Goal: Contribute content: Add original content to the website for others to see

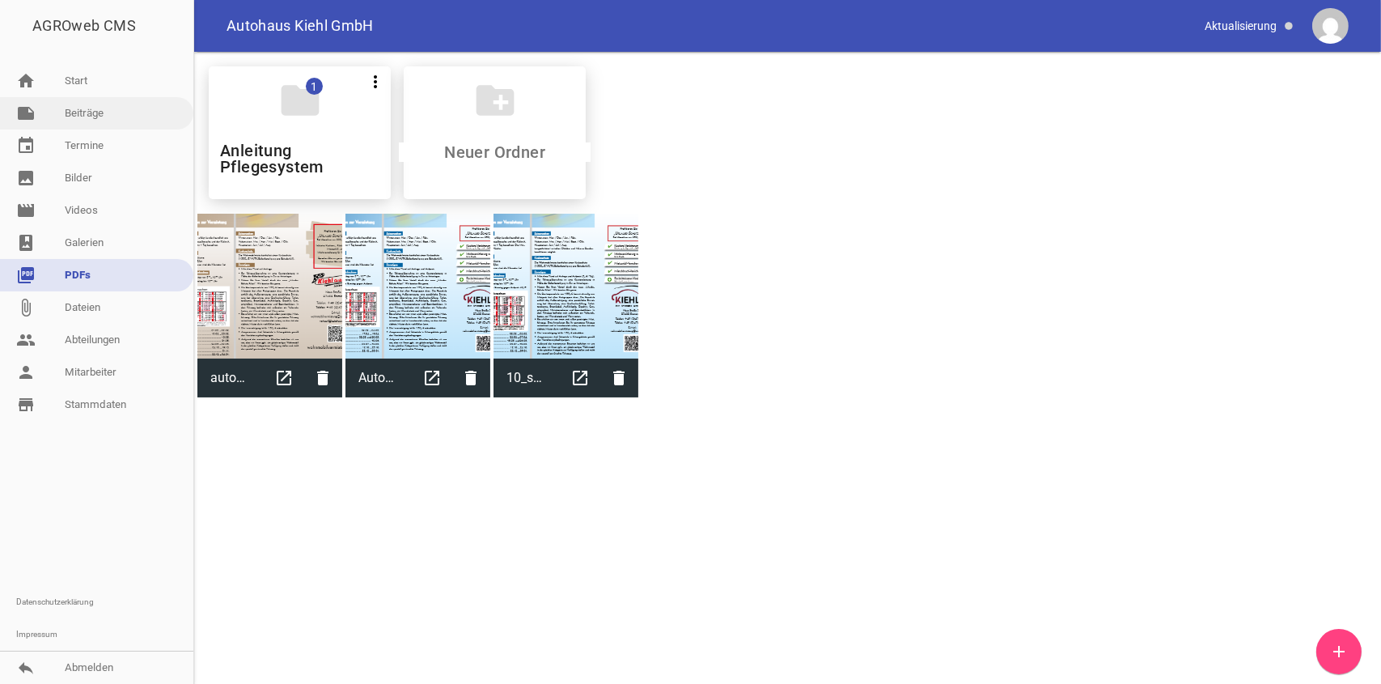
click at [75, 112] on link "note Beiträge" at bounding box center [96, 113] width 193 height 32
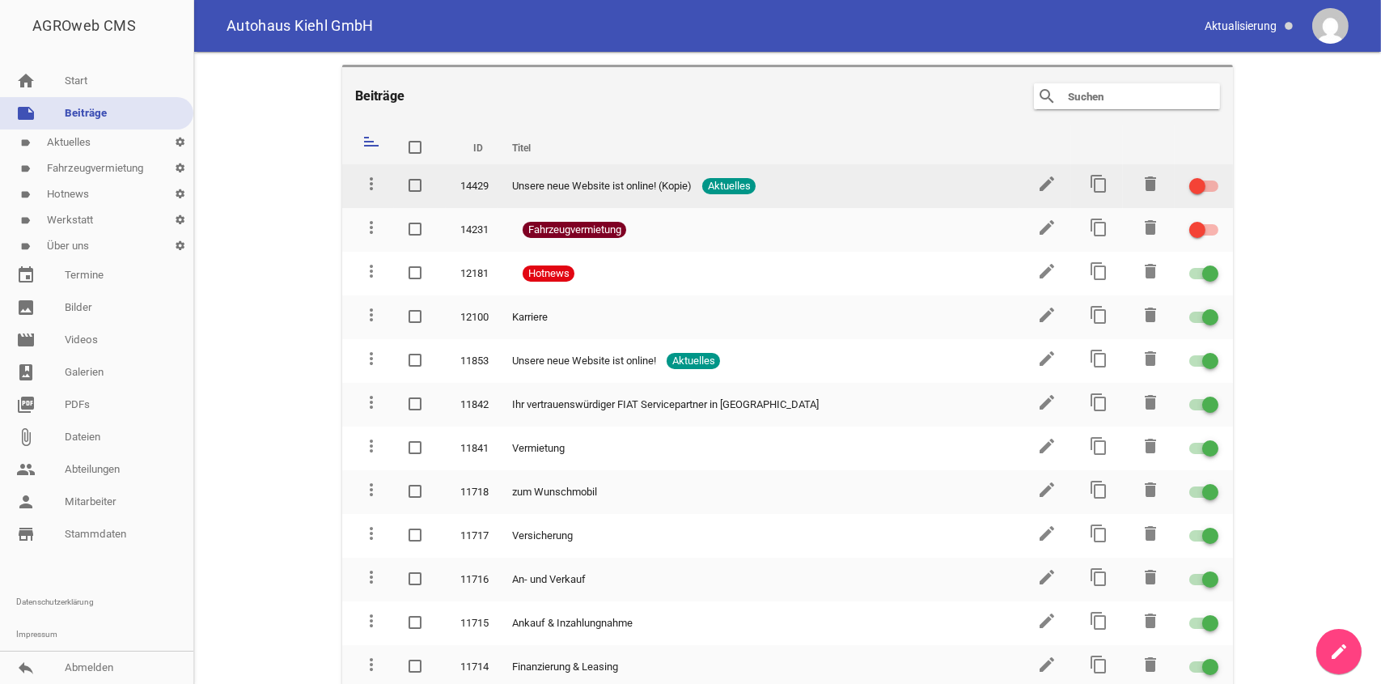
click at [946, 181] on div "Unsere neue Website ist online! (Kopie) Aktuelles" at bounding box center [758, 186] width 492 height 16
click at [1037, 184] on icon "edit" at bounding box center [1046, 183] width 19 height 19
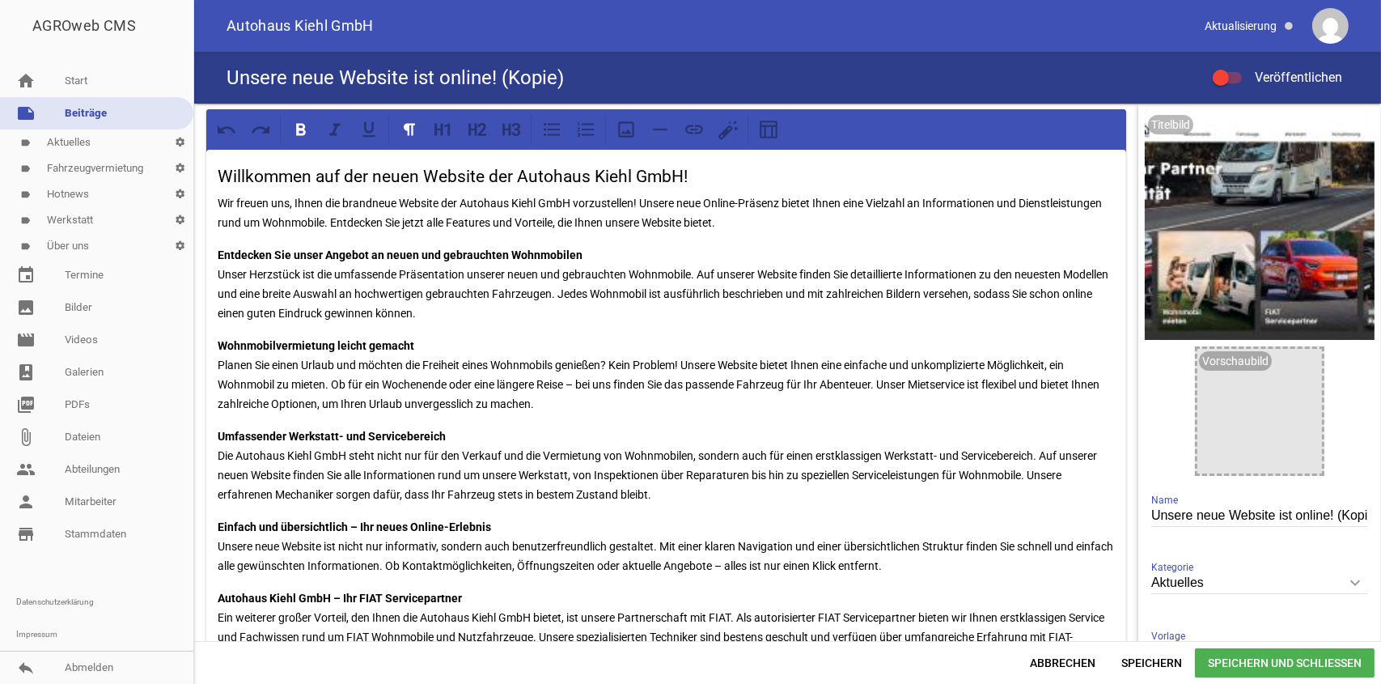
click at [132, 115] on link "note Beiträge" at bounding box center [96, 113] width 193 height 32
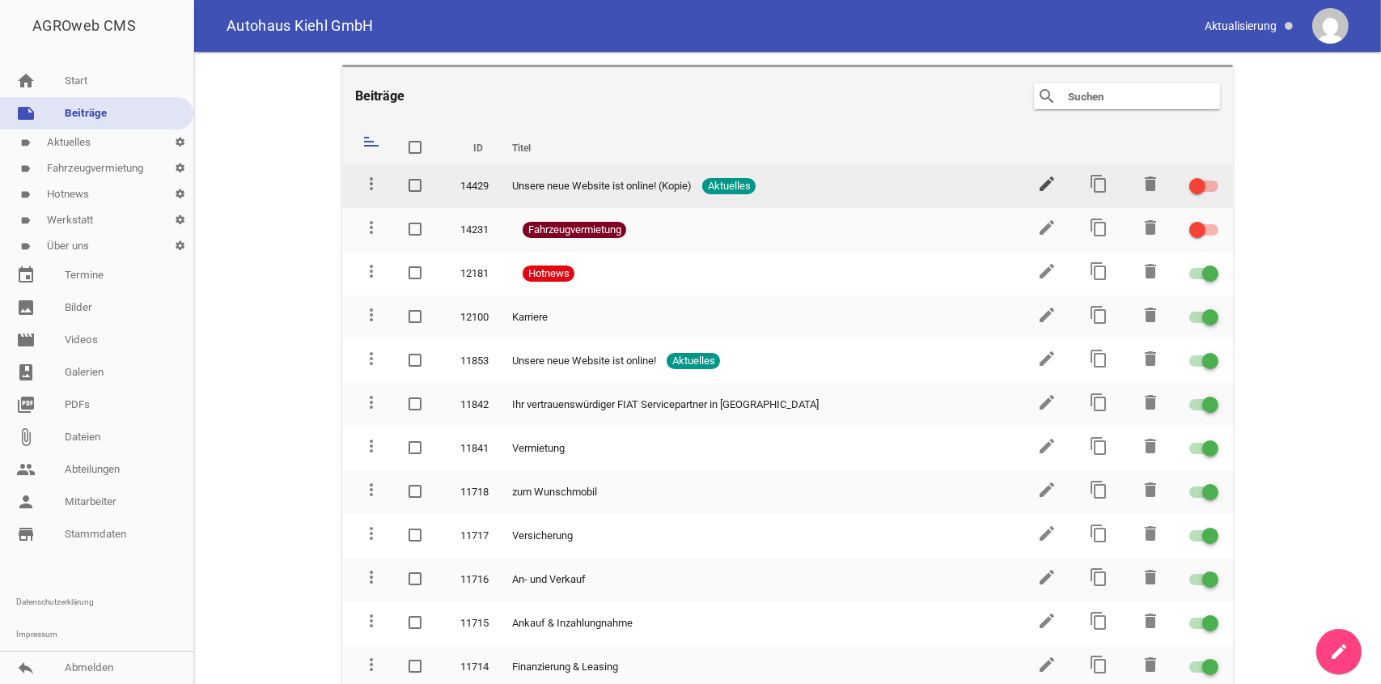
click at [1038, 183] on icon "edit" at bounding box center [1046, 183] width 19 height 19
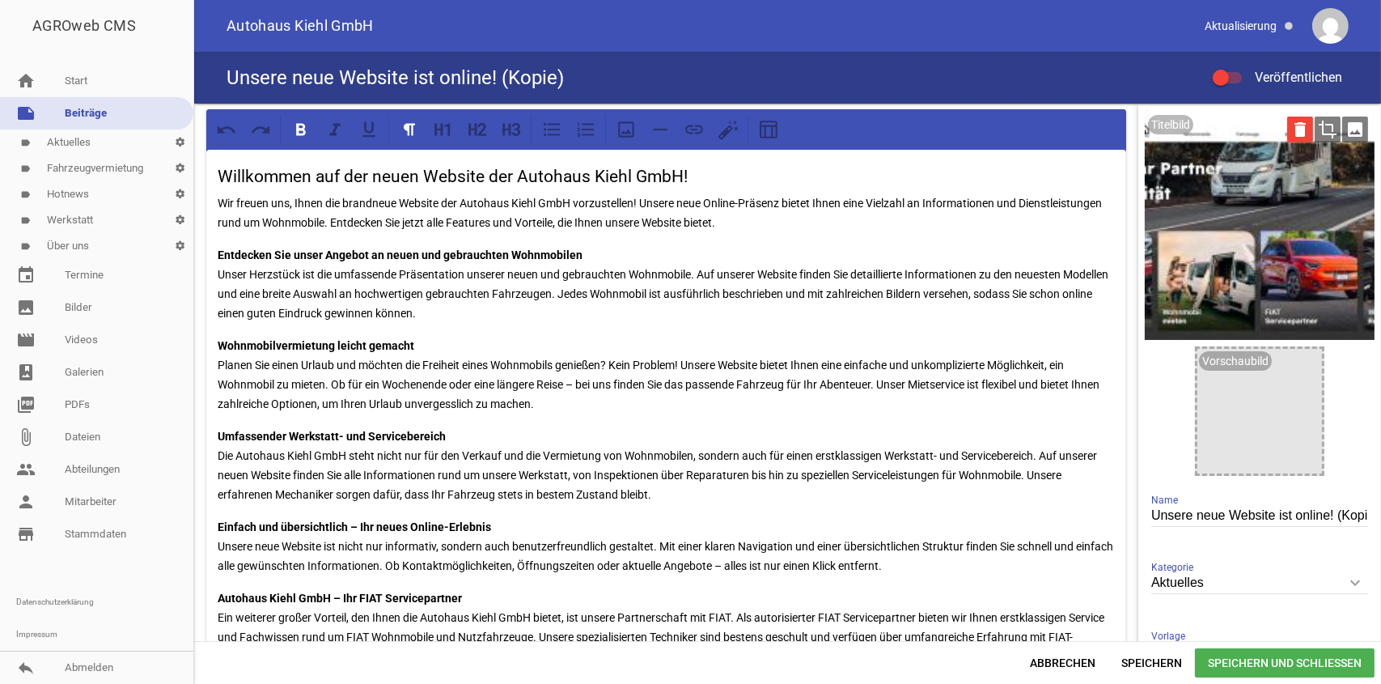
click at [1293, 134] on icon "delete" at bounding box center [1300, 130] width 26 height 26
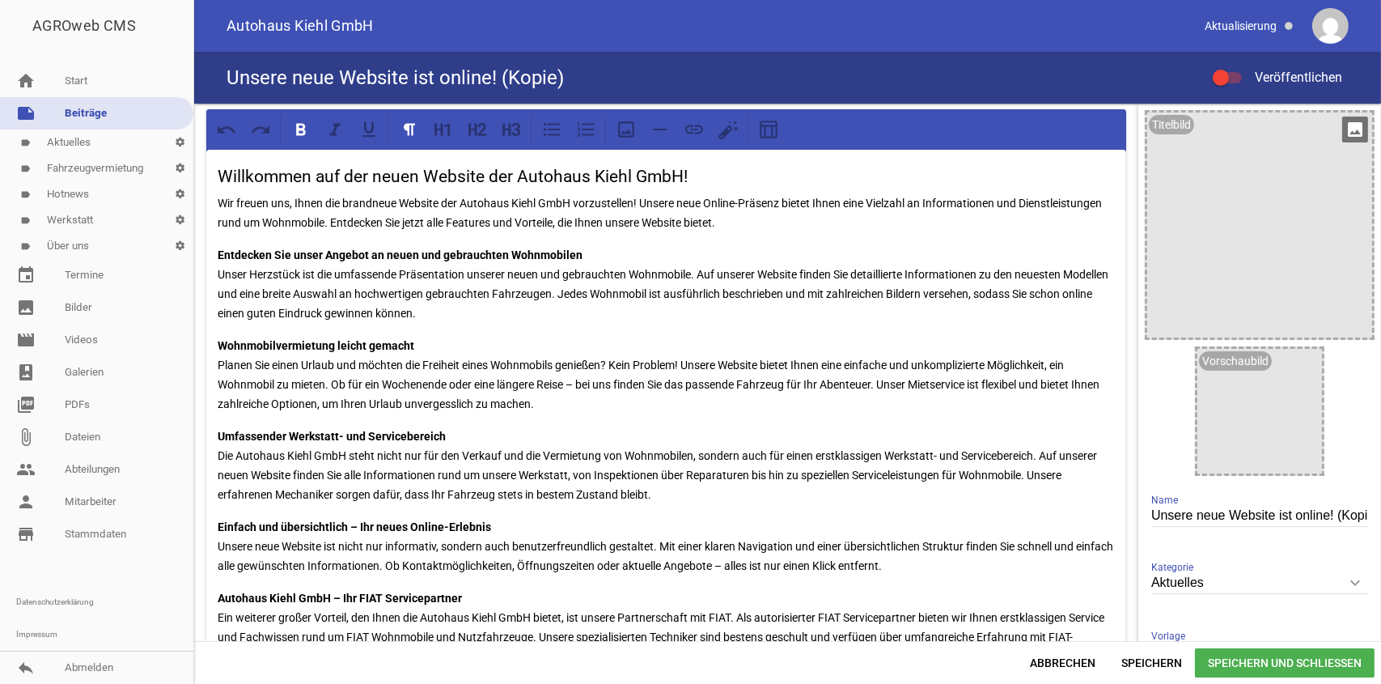
click at [1343, 131] on icon "image" at bounding box center [1355, 130] width 26 height 26
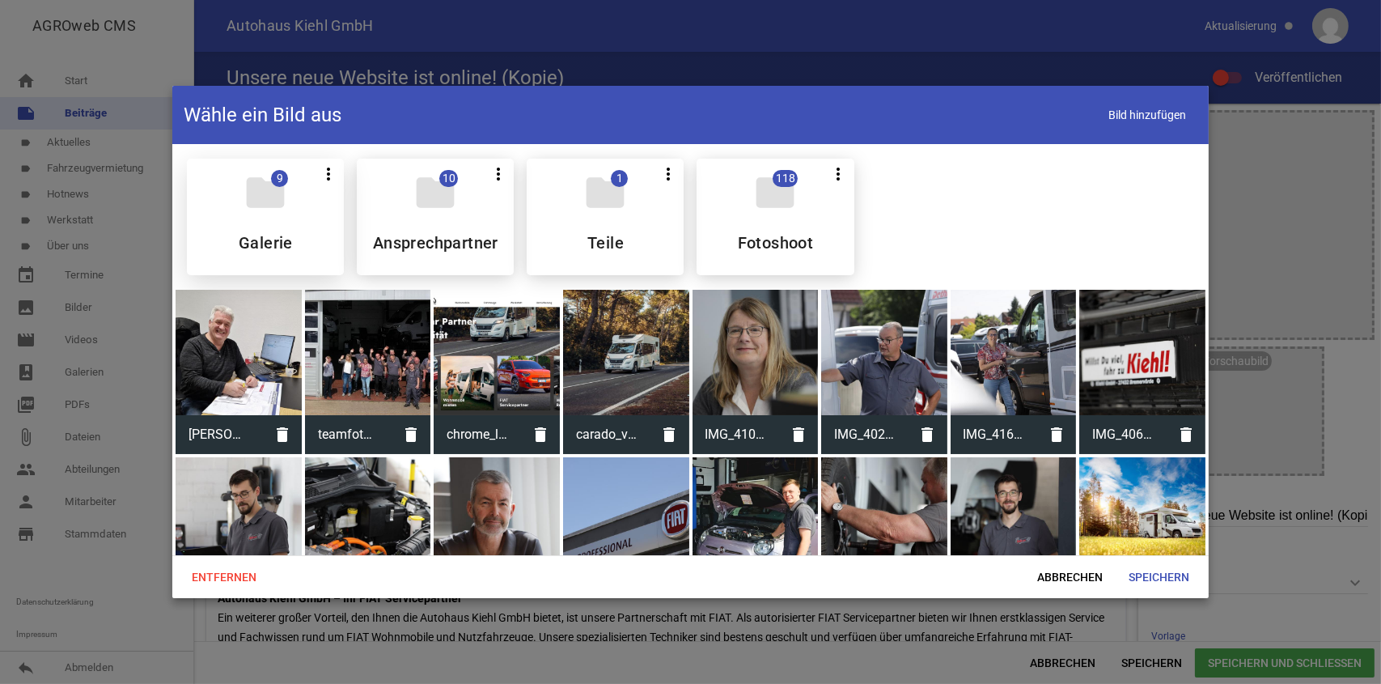
click at [288, 231] on div "folder 9 more_vert Teilen Bearbeiten Löschen Galerie" at bounding box center [265, 217] width 157 height 117
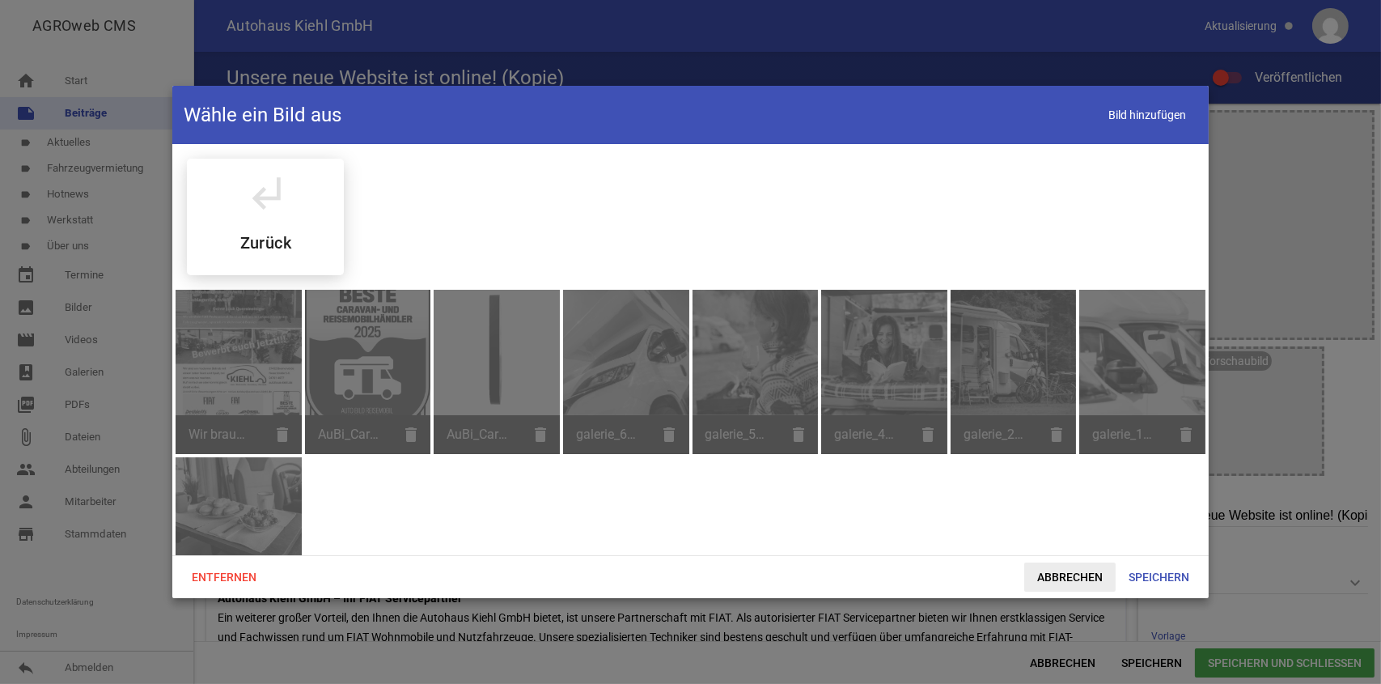
click at [1080, 571] on span "Abbrechen" at bounding box center [1069, 576] width 91 height 29
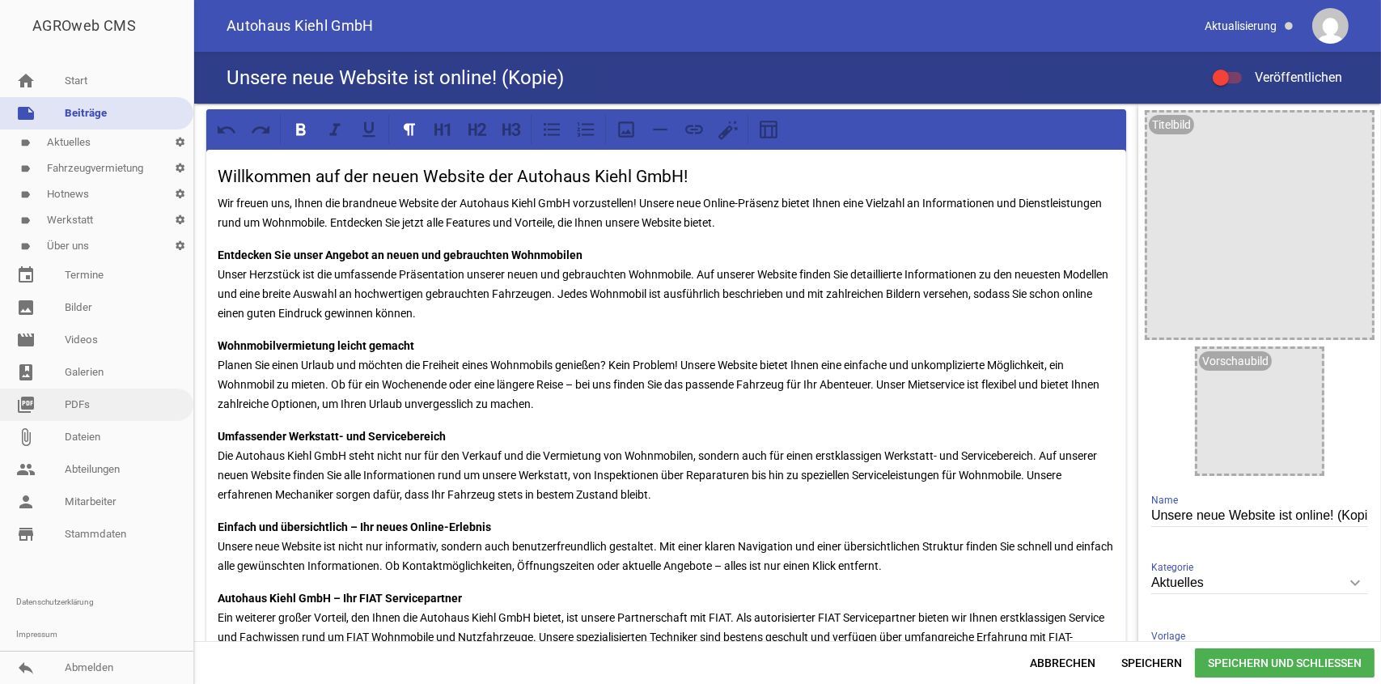
click at [146, 397] on link "picture_as_pdf PDFs" at bounding box center [96, 404] width 193 height 32
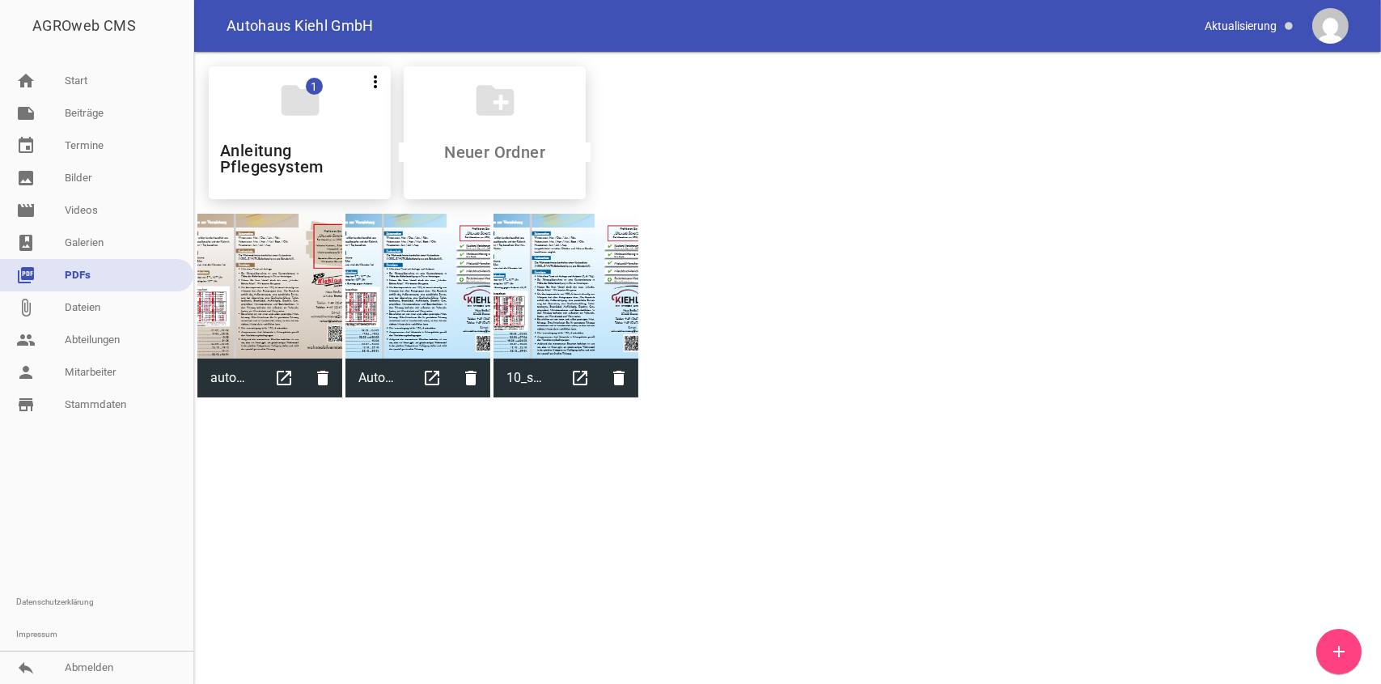
click at [1345, 658] on icon "add" at bounding box center [1339, 651] width 19 height 19
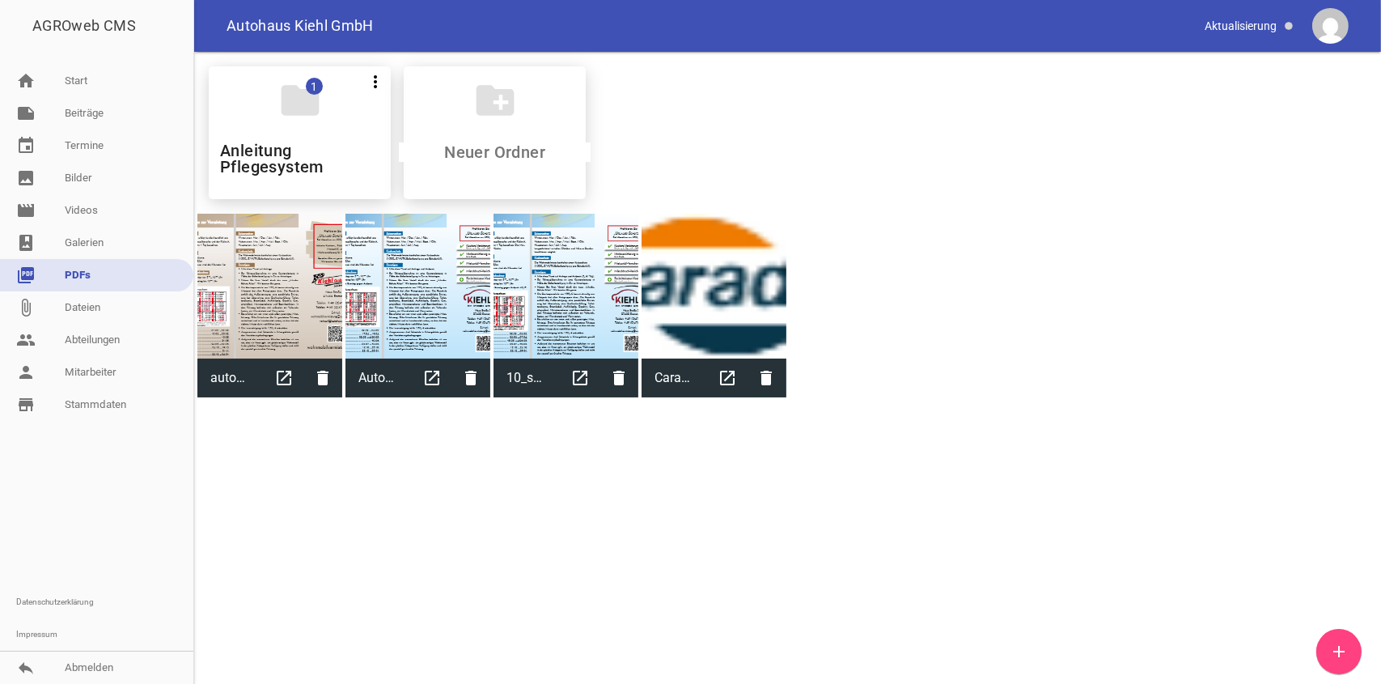
click at [1345, 655] on icon "add" at bounding box center [1339, 651] width 19 height 19
click at [1335, 648] on icon "add" at bounding box center [1339, 651] width 19 height 19
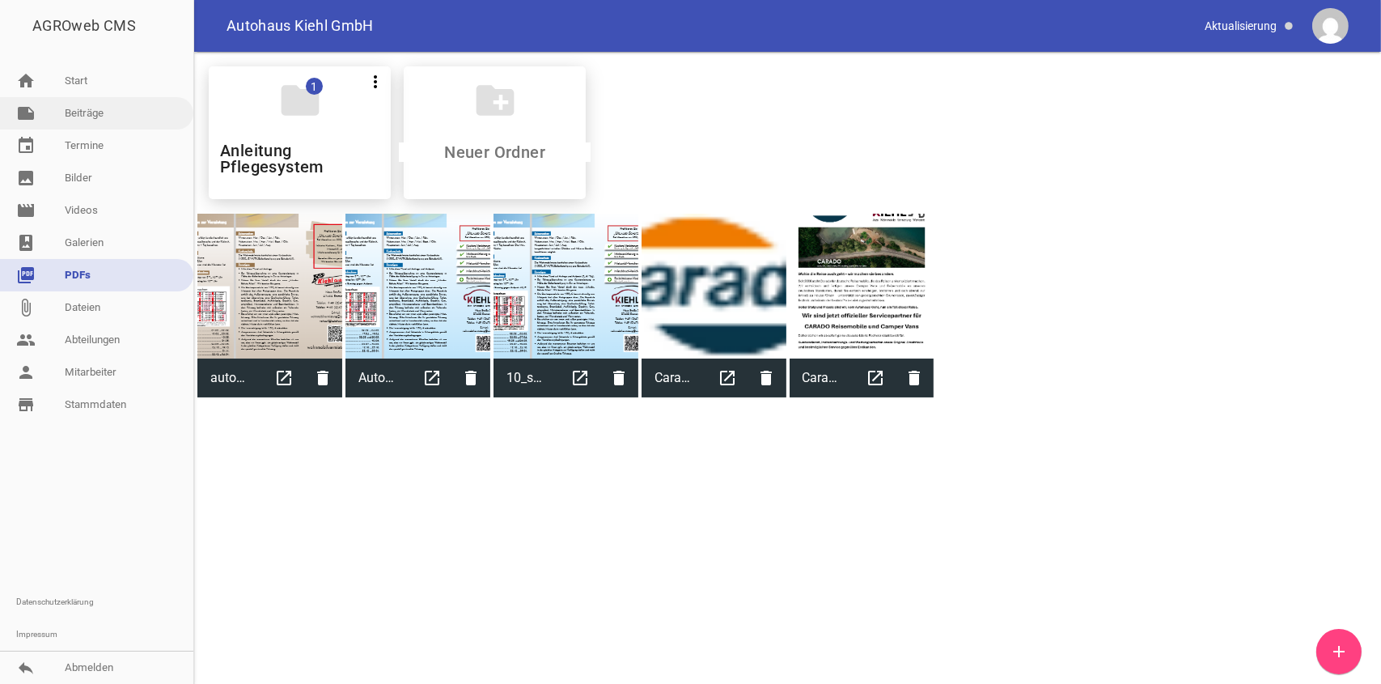
click at [108, 112] on link "note Beiträge" at bounding box center [96, 113] width 193 height 32
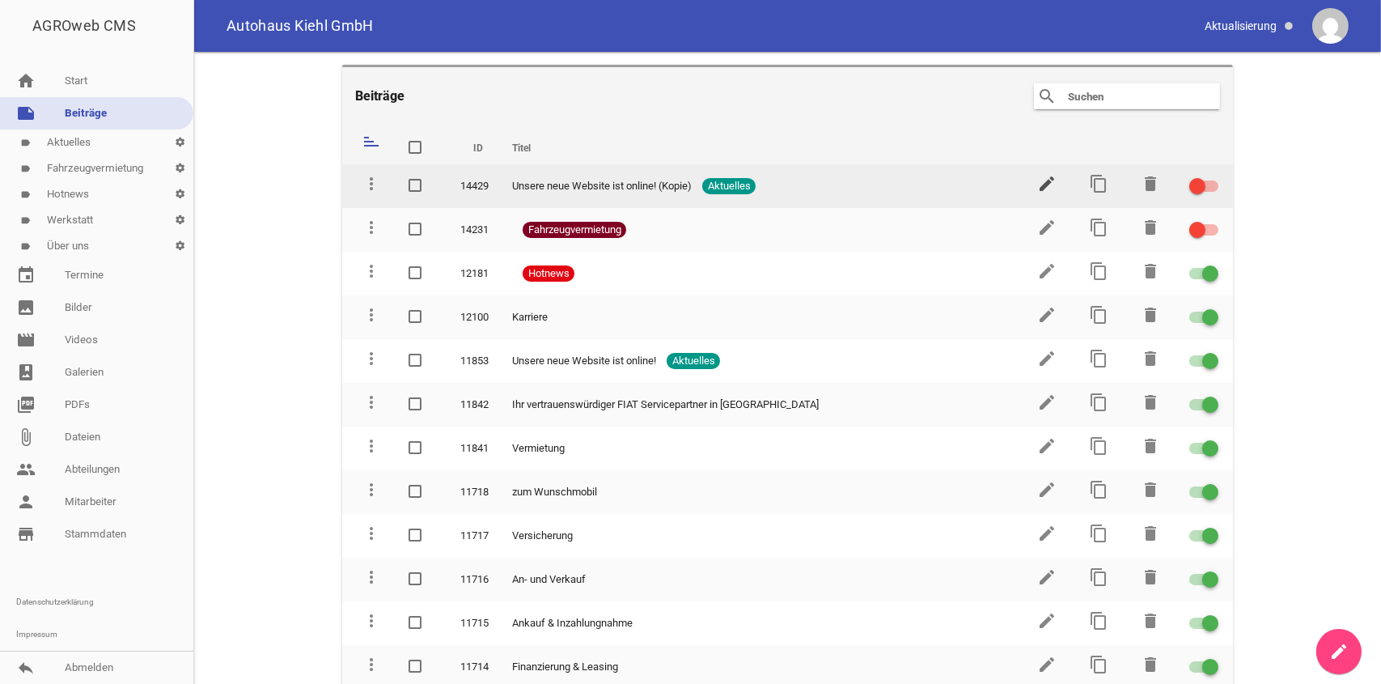
click at [1046, 179] on icon "edit" at bounding box center [1046, 183] width 19 height 19
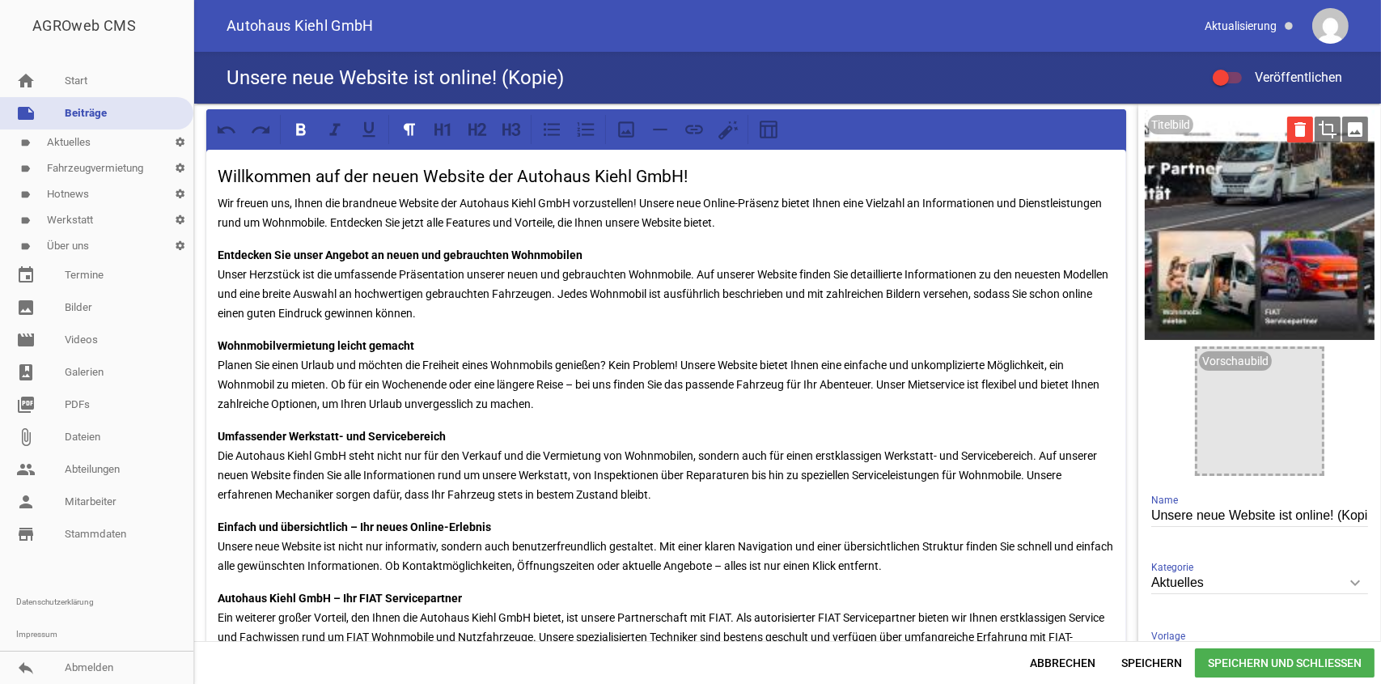
click at [1287, 129] on icon "delete" at bounding box center [1300, 130] width 26 height 26
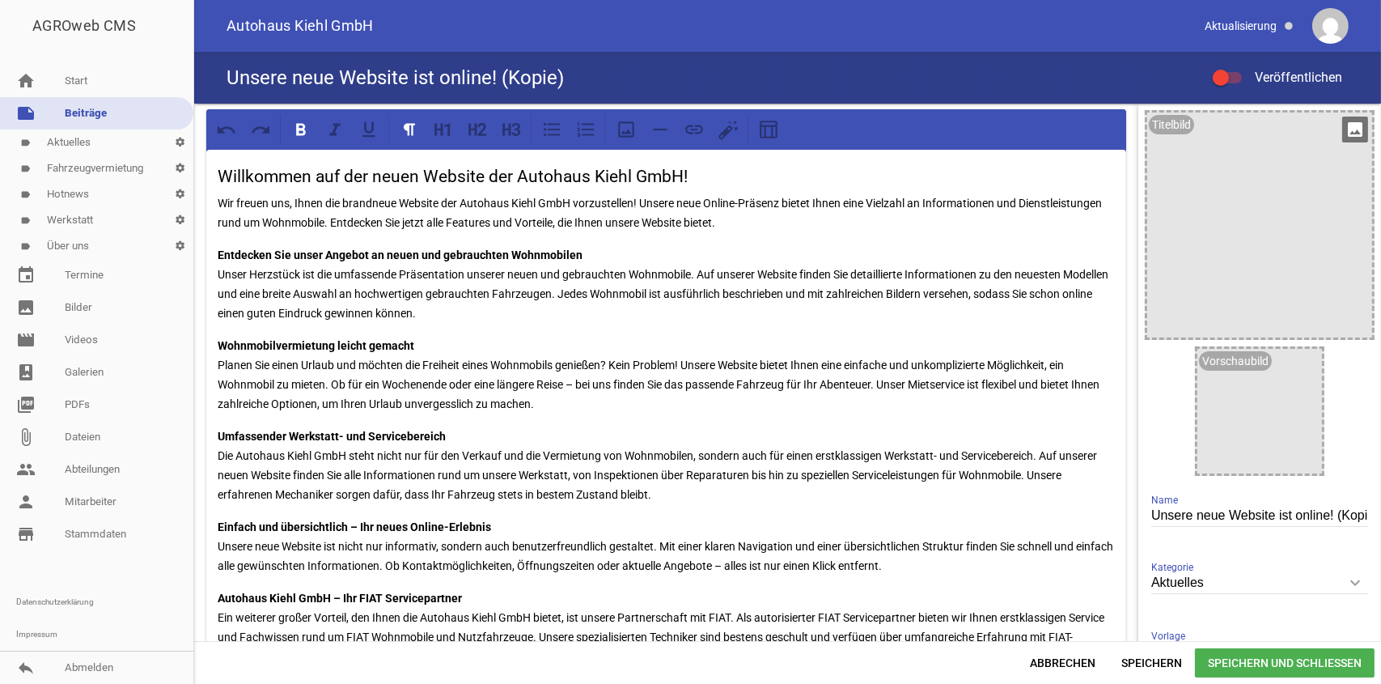
click at [1345, 133] on icon "image" at bounding box center [1355, 130] width 26 height 26
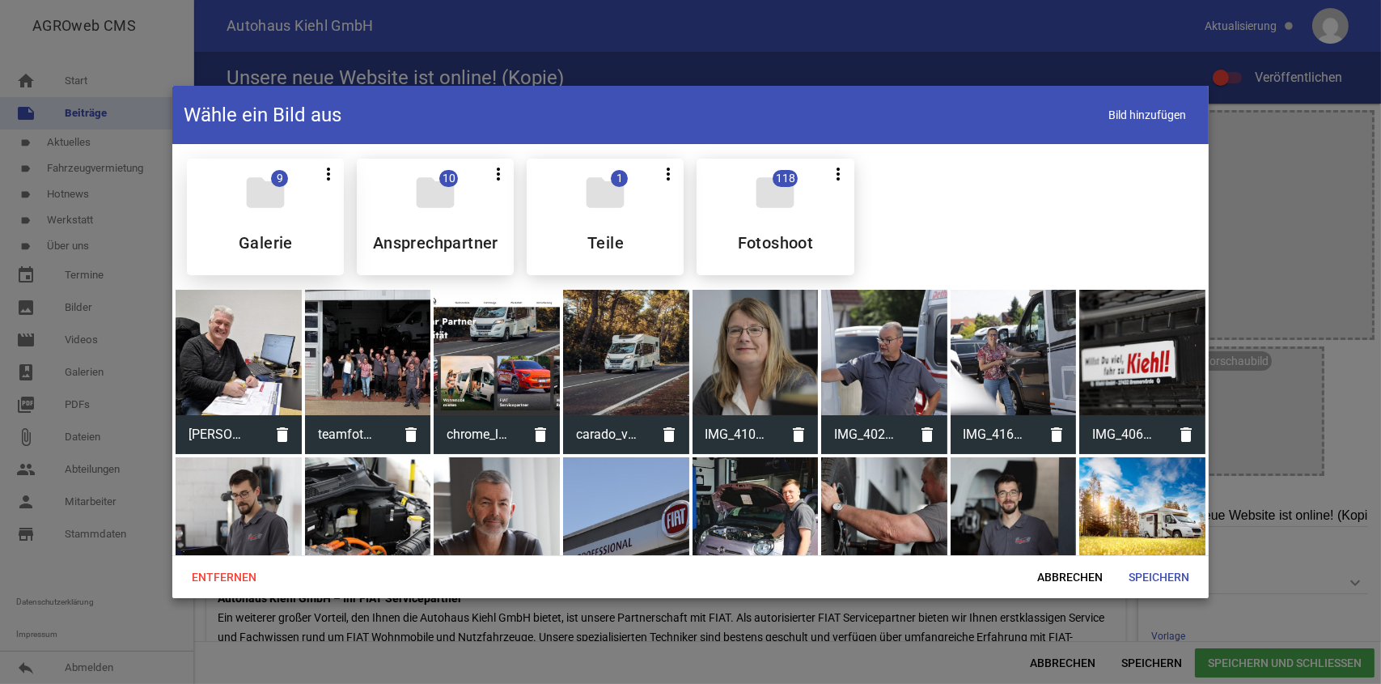
click at [314, 225] on div "folder 9 more_vert Teilen Bearbeiten Löschen Galerie" at bounding box center [265, 217] width 157 height 117
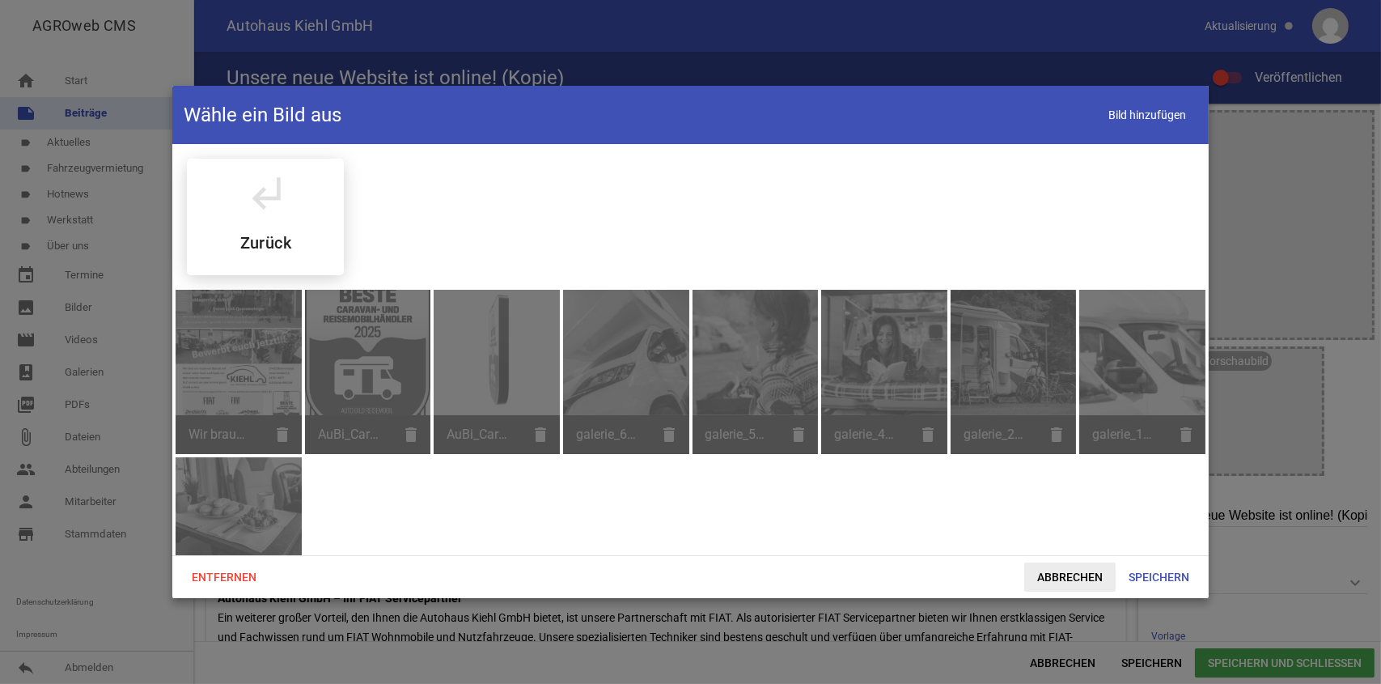
click at [1079, 575] on span "Abbrechen" at bounding box center [1069, 576] width 91 height 29
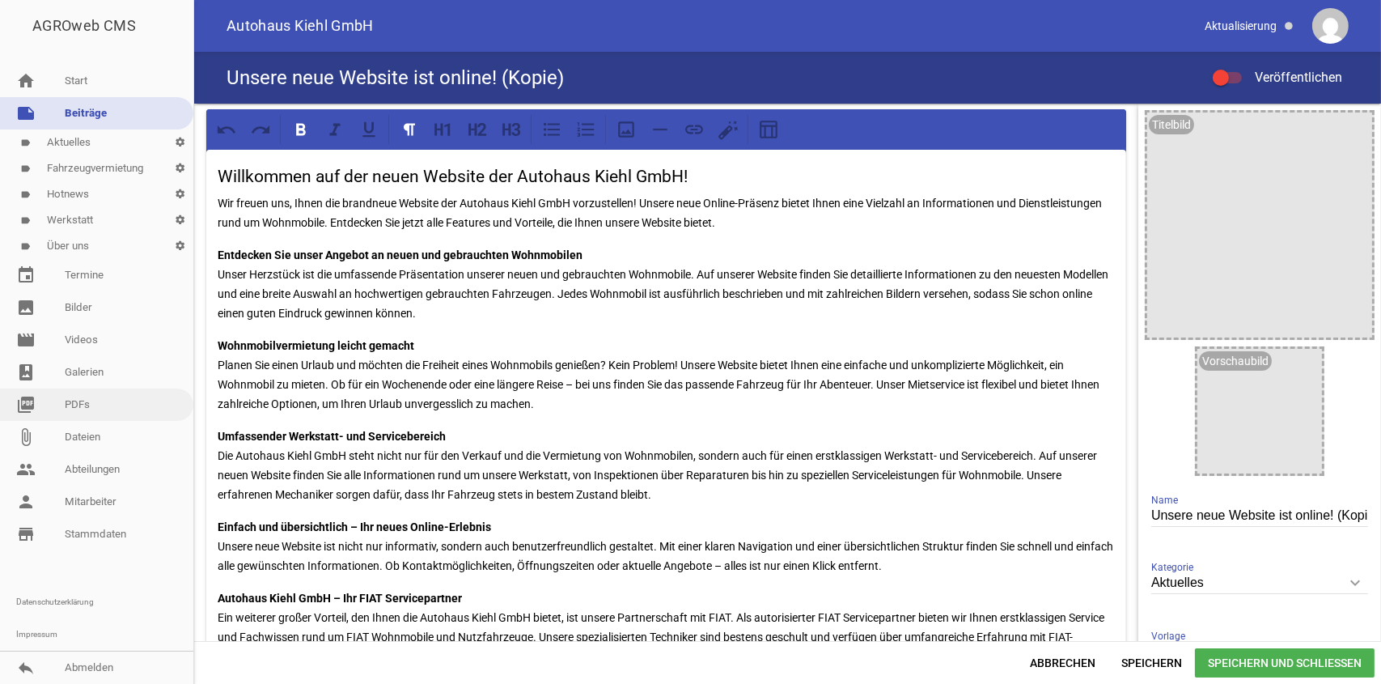
click at [113, 405] on link "picture_as_pdf PDFs" at bounding box center [96, 404] width 193 height 32
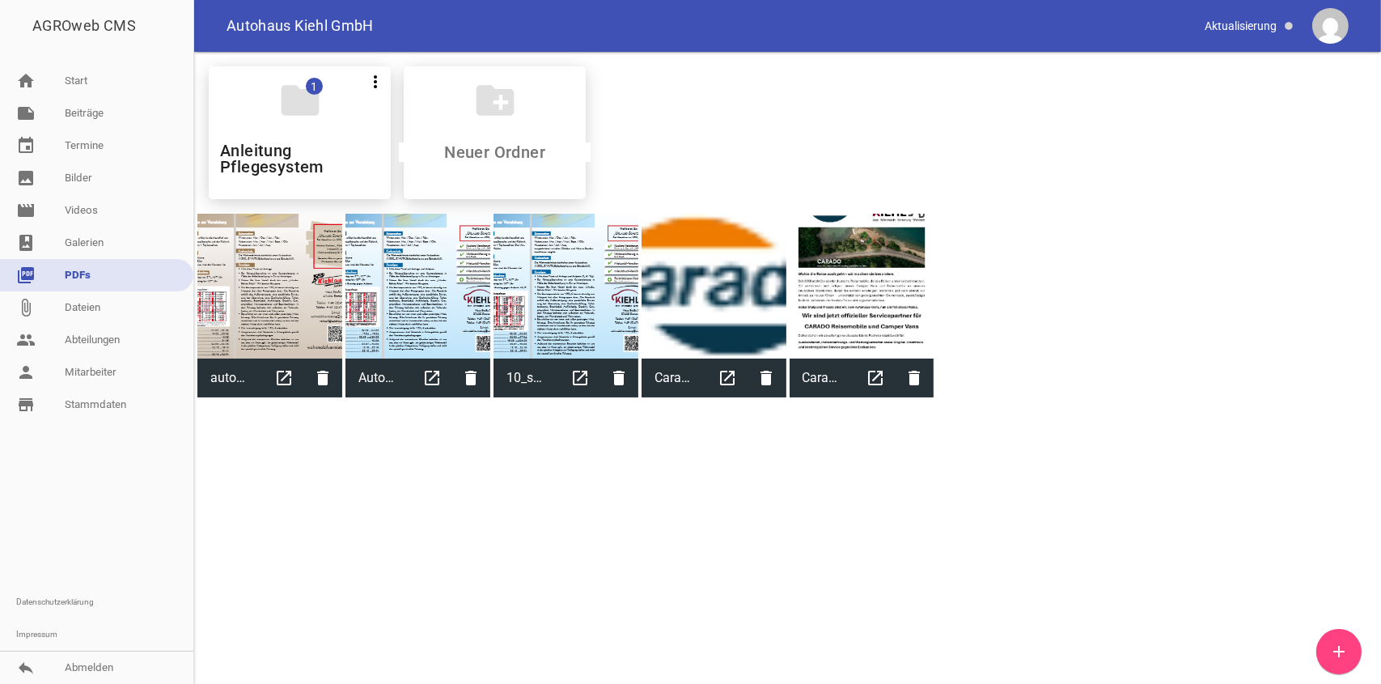
click at [736, 294] on div at bounding box center [714, 286] width 145 height 145
type input "Carado"
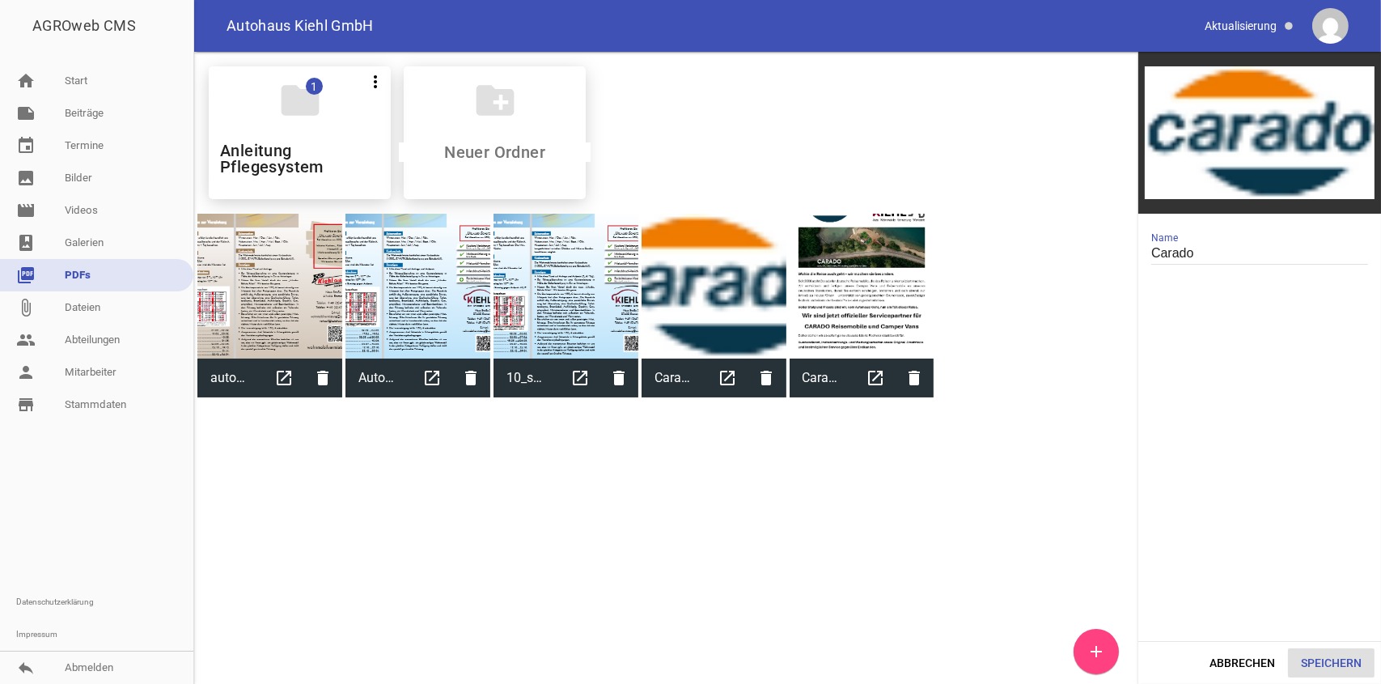
click at [1345, 661] on button "Speichern" at bounding box center [1331, 662] width 87 height 29
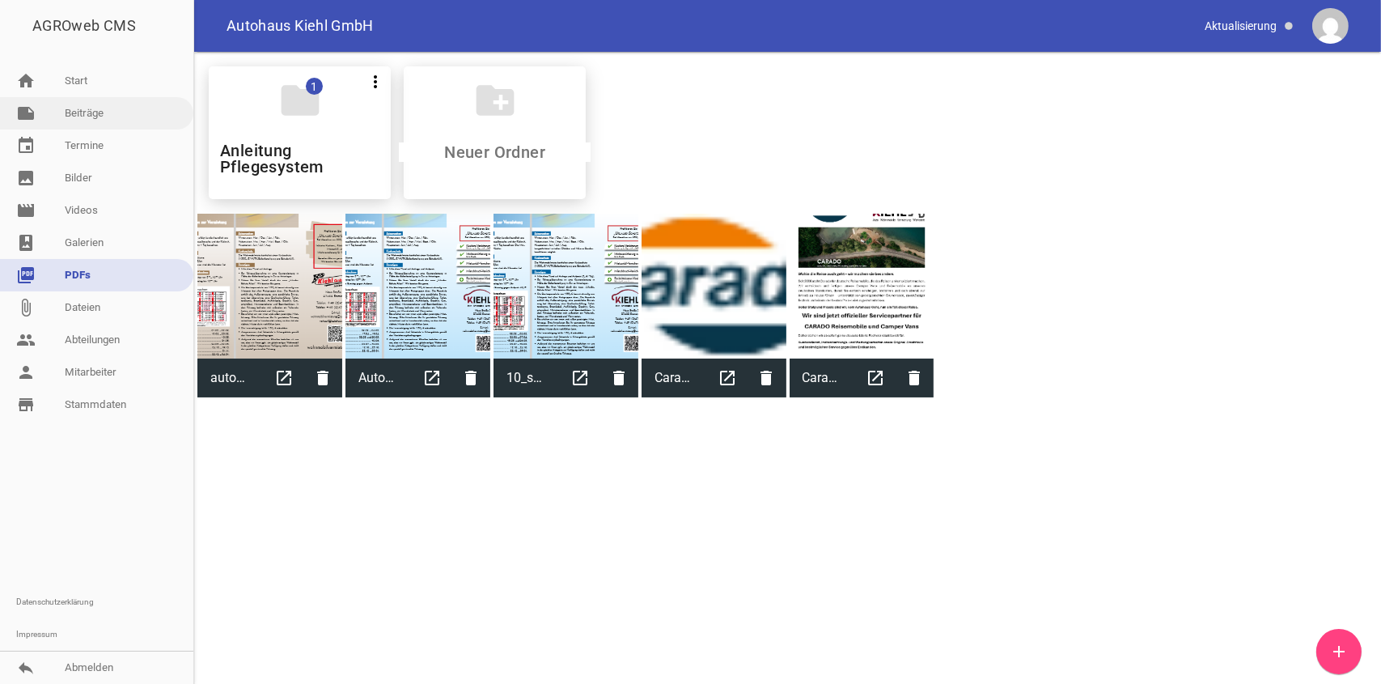
click at [110, 117] on link "note Beiträge" at bounding box center [96, 113] width 193 height 32
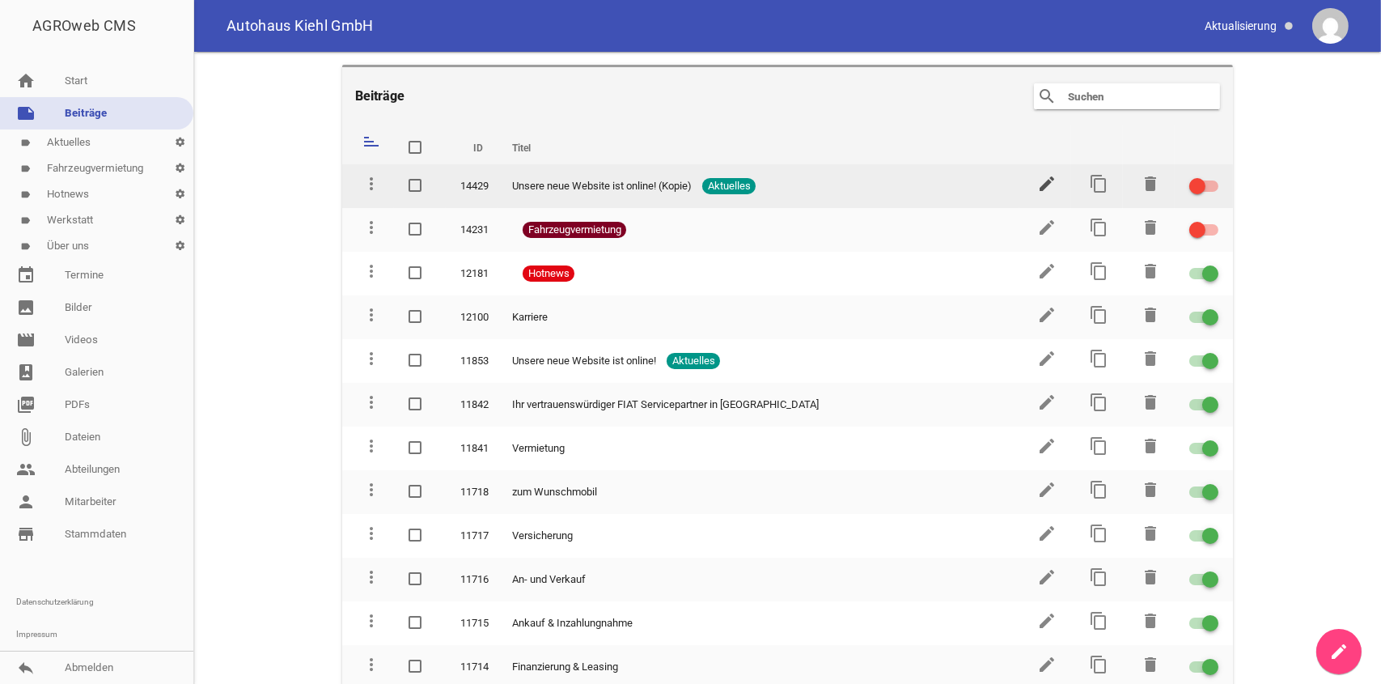
click at [1038, 180] on icon "edit" at bounding box center [1046, 183] width 19 height 19
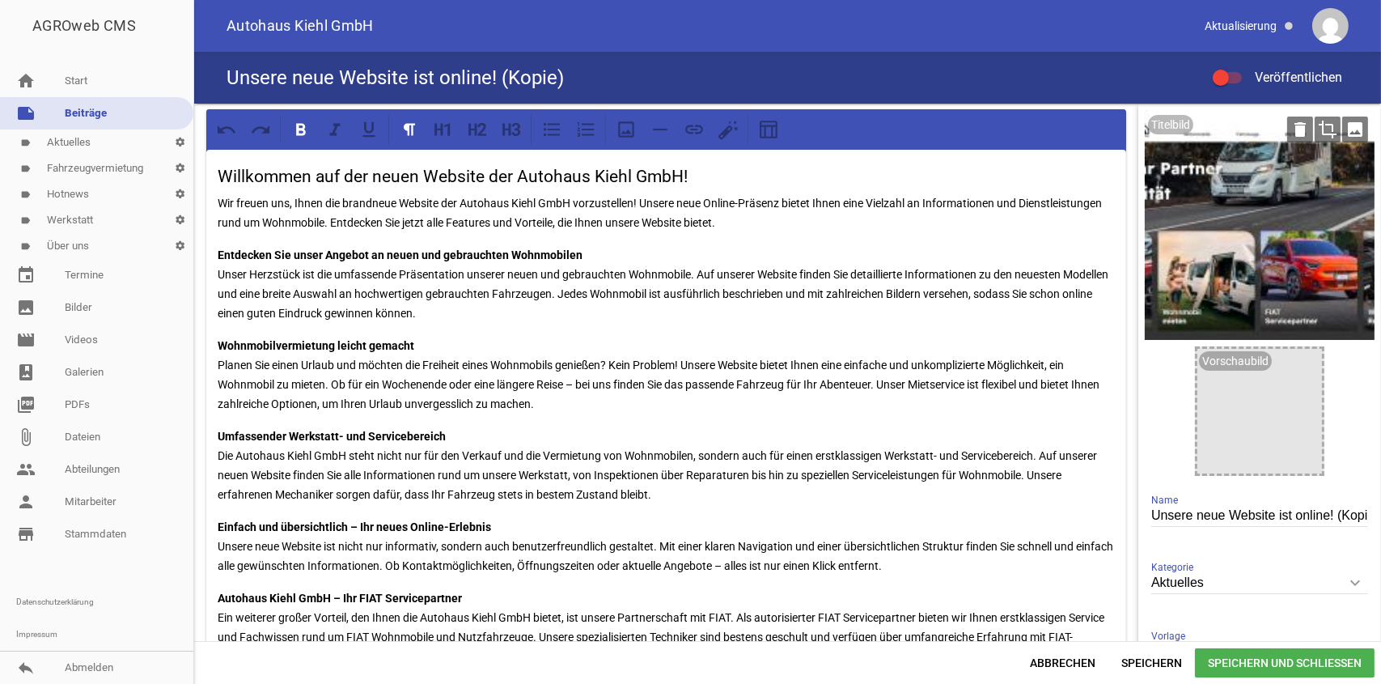
click at [1346, 127] on icon "image" at bounding box center [1355, 130] width 26 height 26
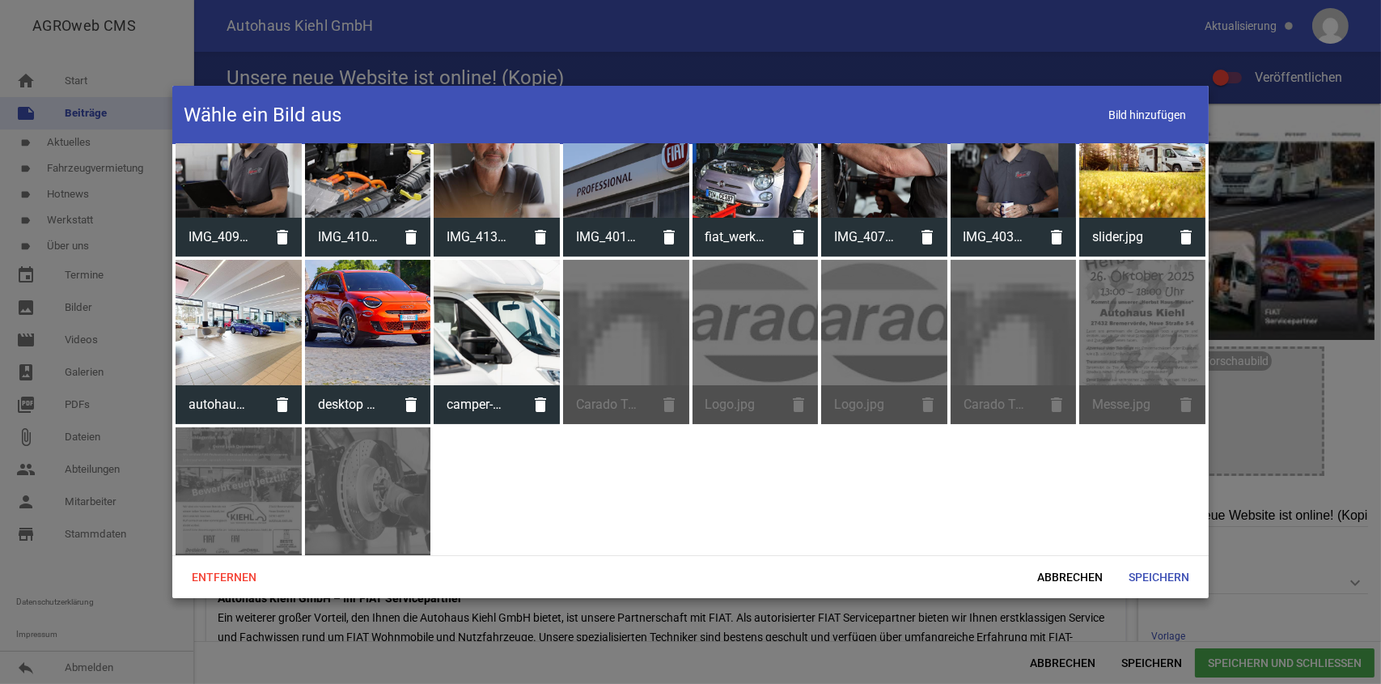
scroll to position [401, 0]
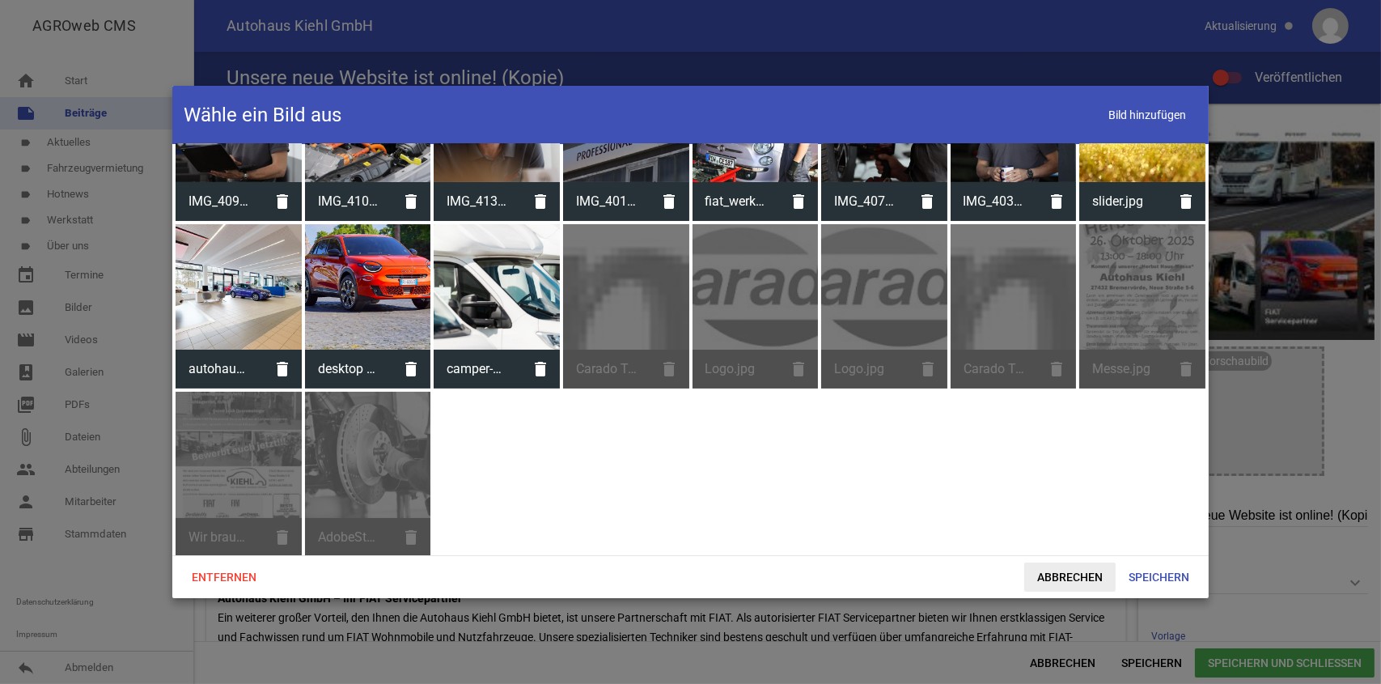
click at [1084, 572] on span "Abbrechen" at bounding box center [1069, 576] width 91 height 29
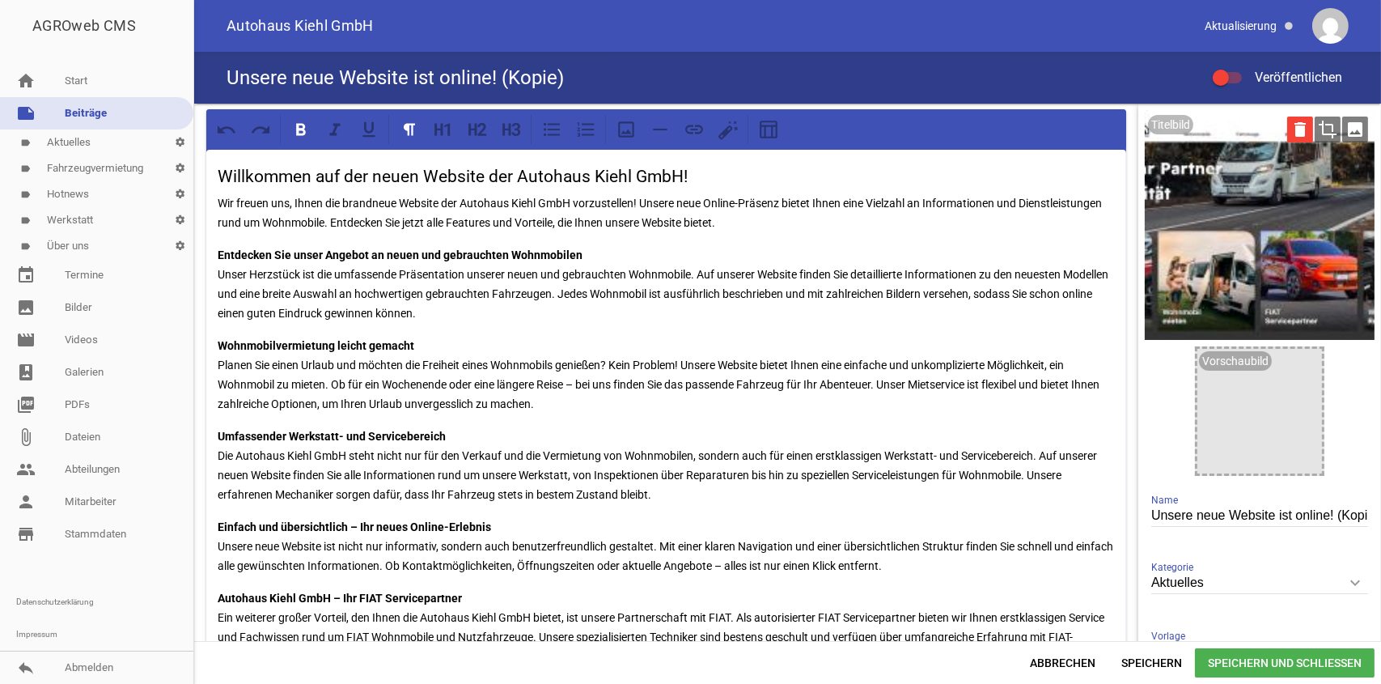
click at [1287, 142] on icon "delete" at bounding box center [1300, 130] width 26 height 26
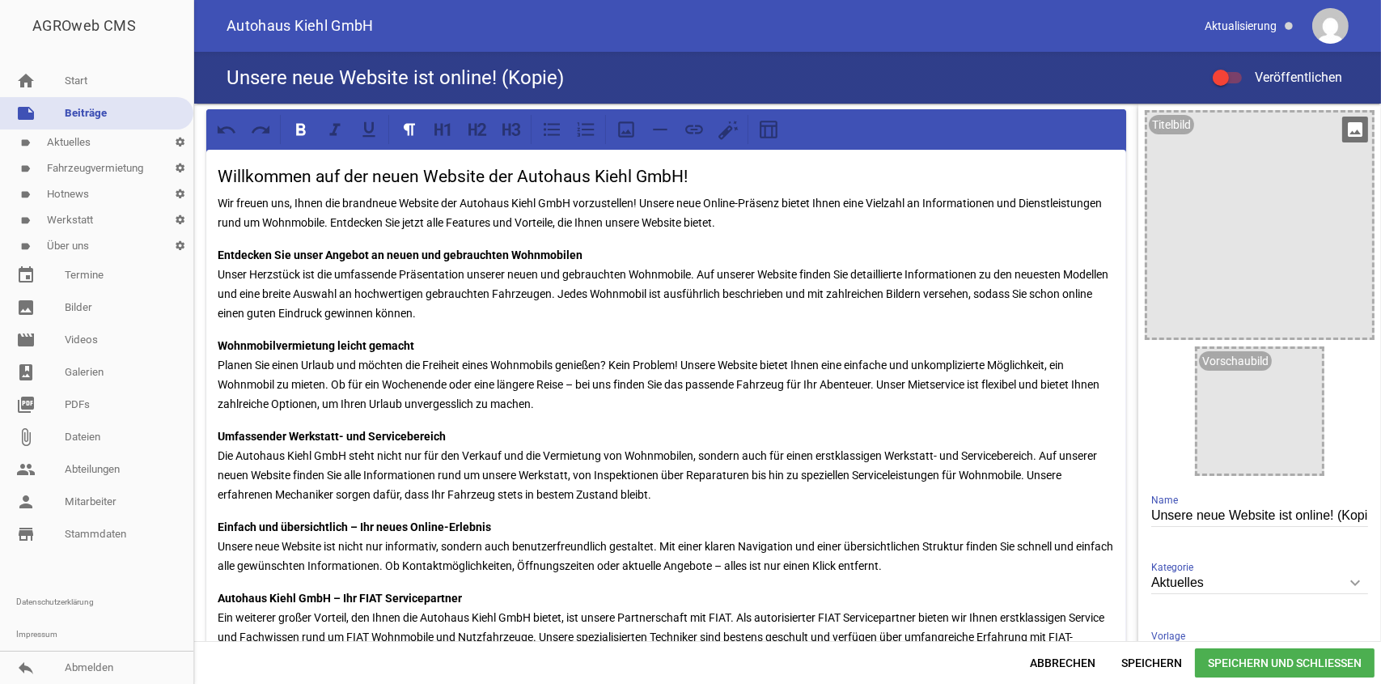
click at [1233, 199] on div at bounding box center [1259, 224] width 225 height 225
click at [1345, 133] on icon "image" at bounding box center [1355, 130] width 26 height 26
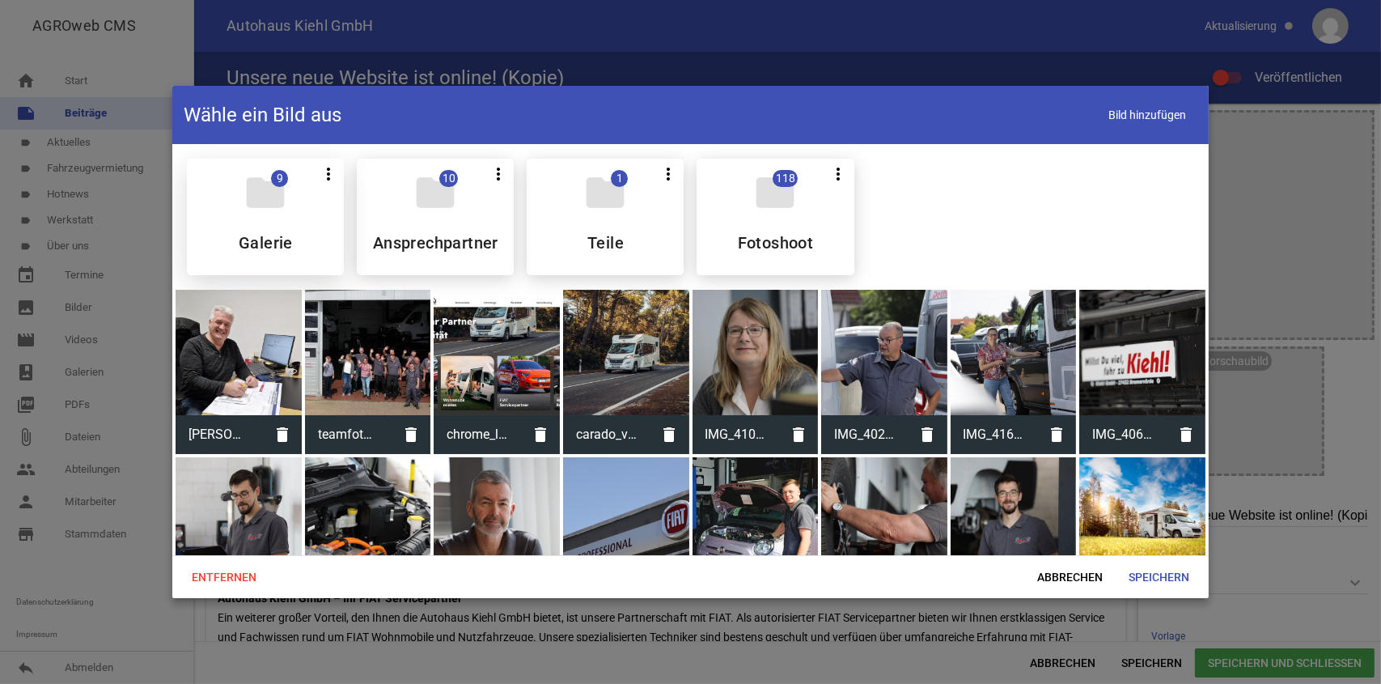
click at [293, 236] on div "folder 9 more_vert Teilen Bearbeiten Löschen Galerie" at bounding box center [265, 217] width 157 height 117
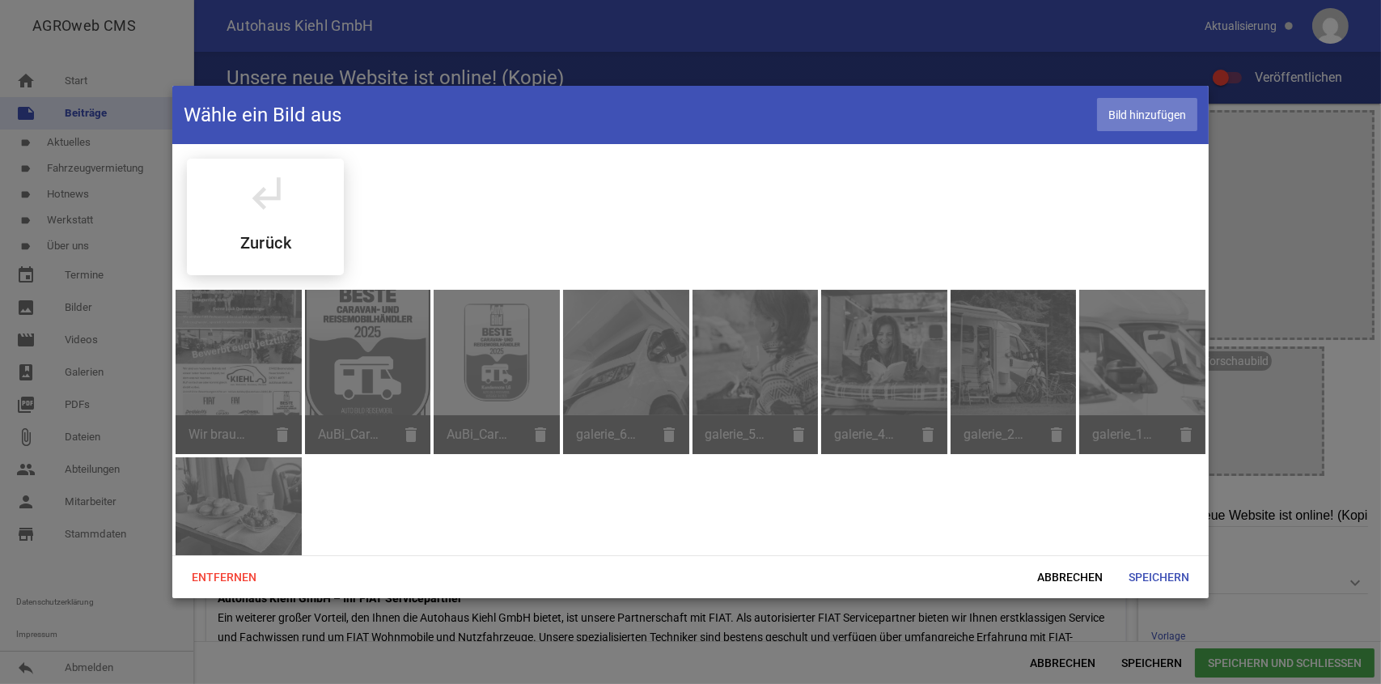
click at [1130, 120] on span "Bild hinzufügen" at bounding box center [1147, 114] width 100 height 33
click at [1159, 573] on span "Speichern" at bounding box center [1159, 576] width 87 height 29
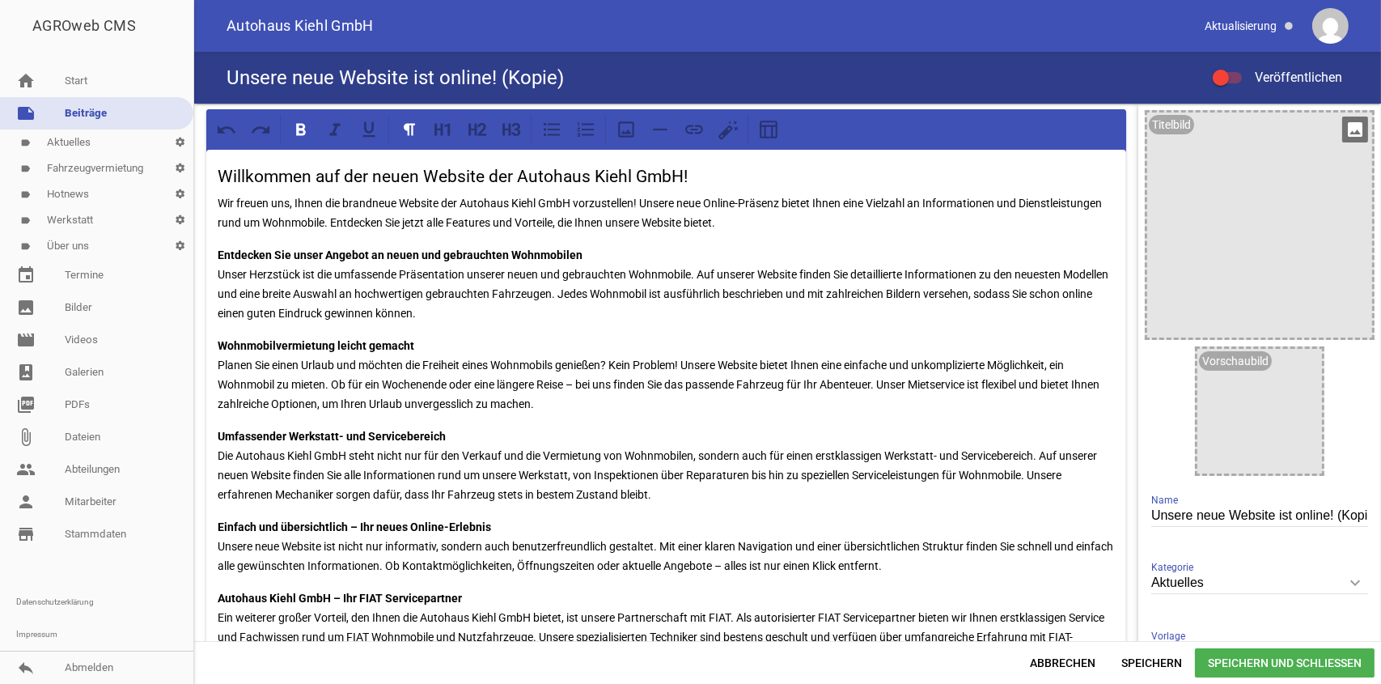
click at [1262, 259] on div at bounding box center [1259, 224] width 225 height 225
click at [1342, 134] on icon "image" at bounding box center [1355, 130] width 26 height 26
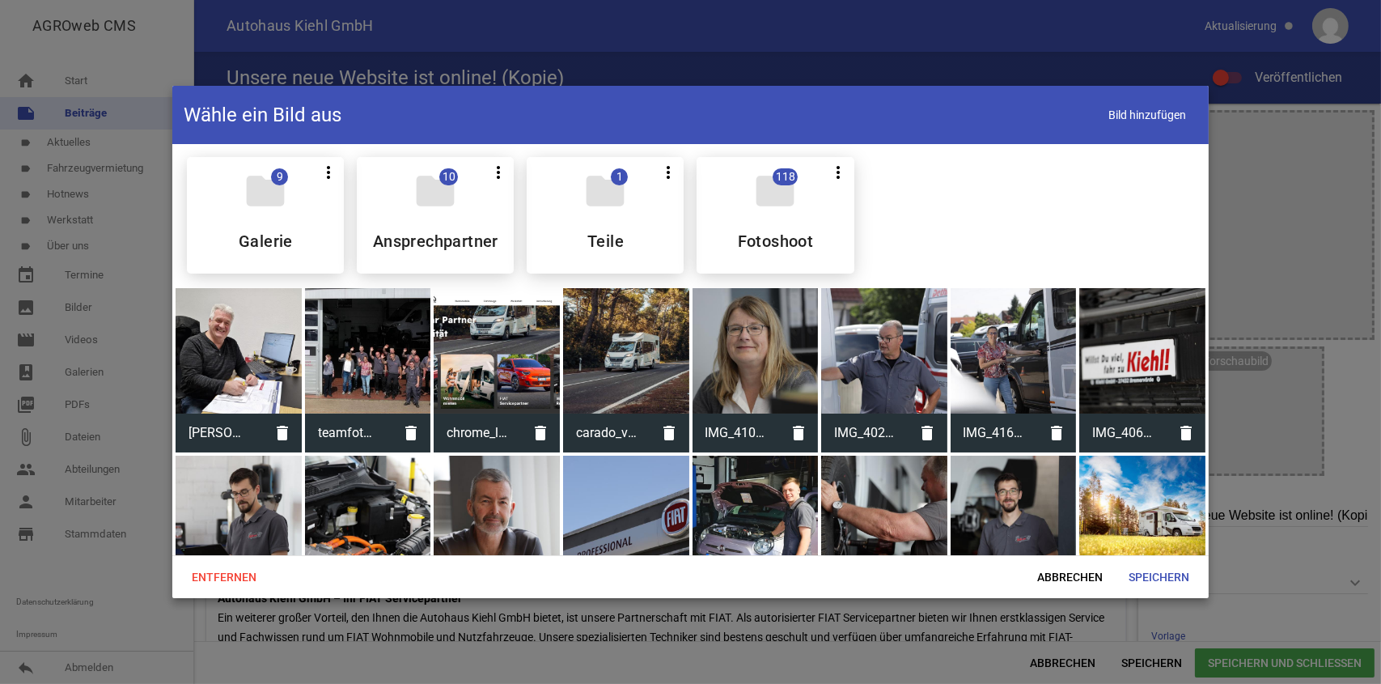
scroll to position [0, 0]
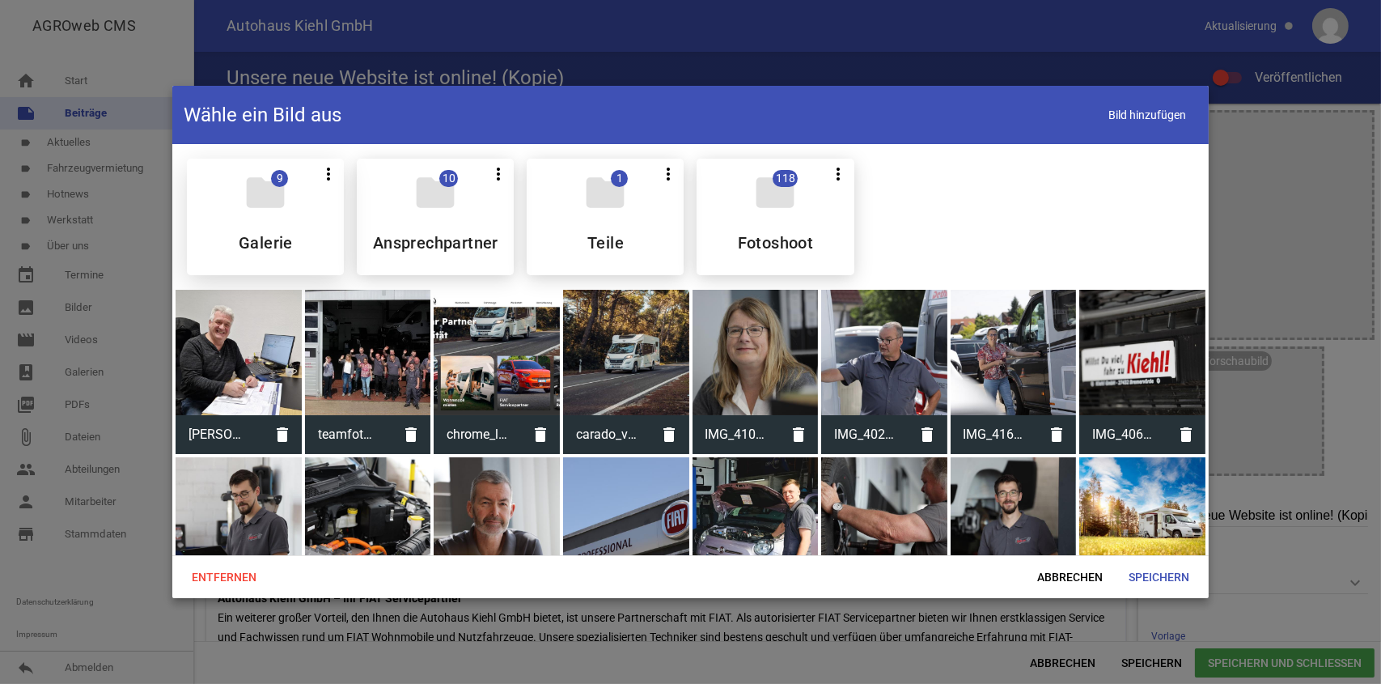
click at [319, 220] on div "folder 9 more_vert Teilen Bearbeiten Löschen Galerie" at bounding box center [265, 217] width 157 height 117
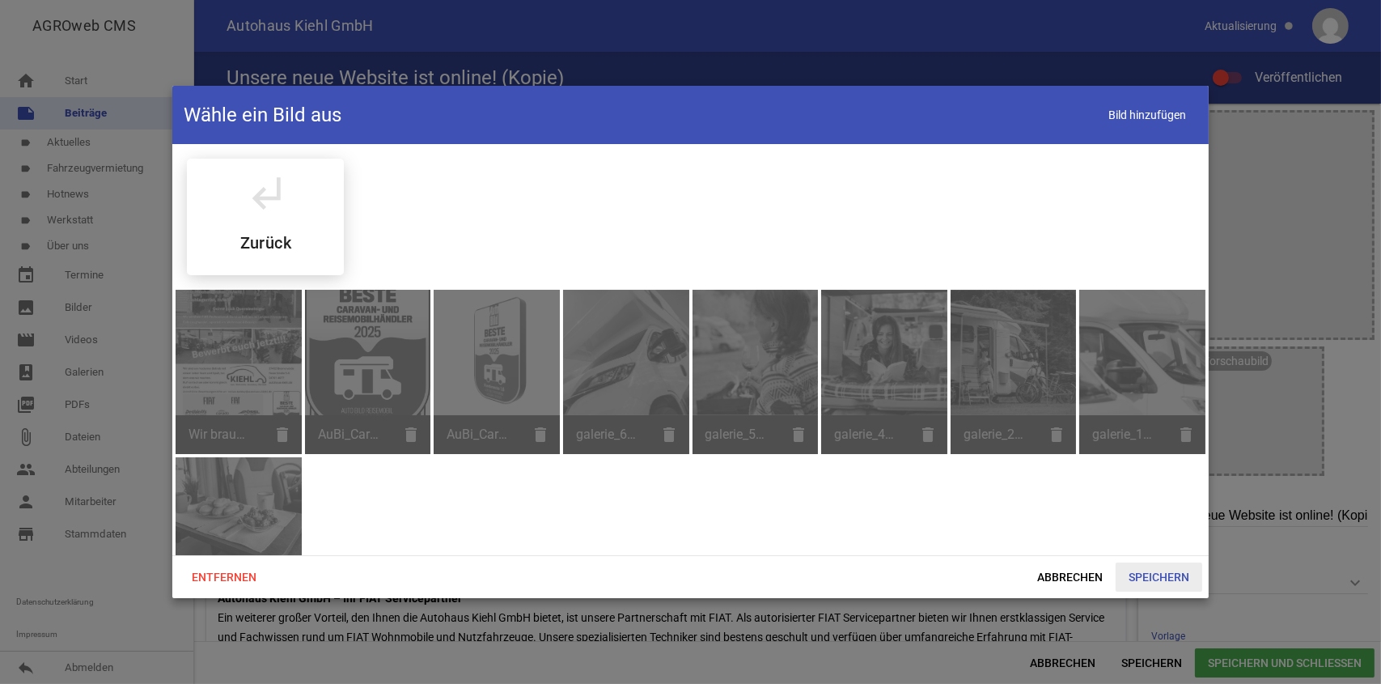
click at [1177, 579] on span "Speichern" at bounding box center [1159, 576] width 87 height 29
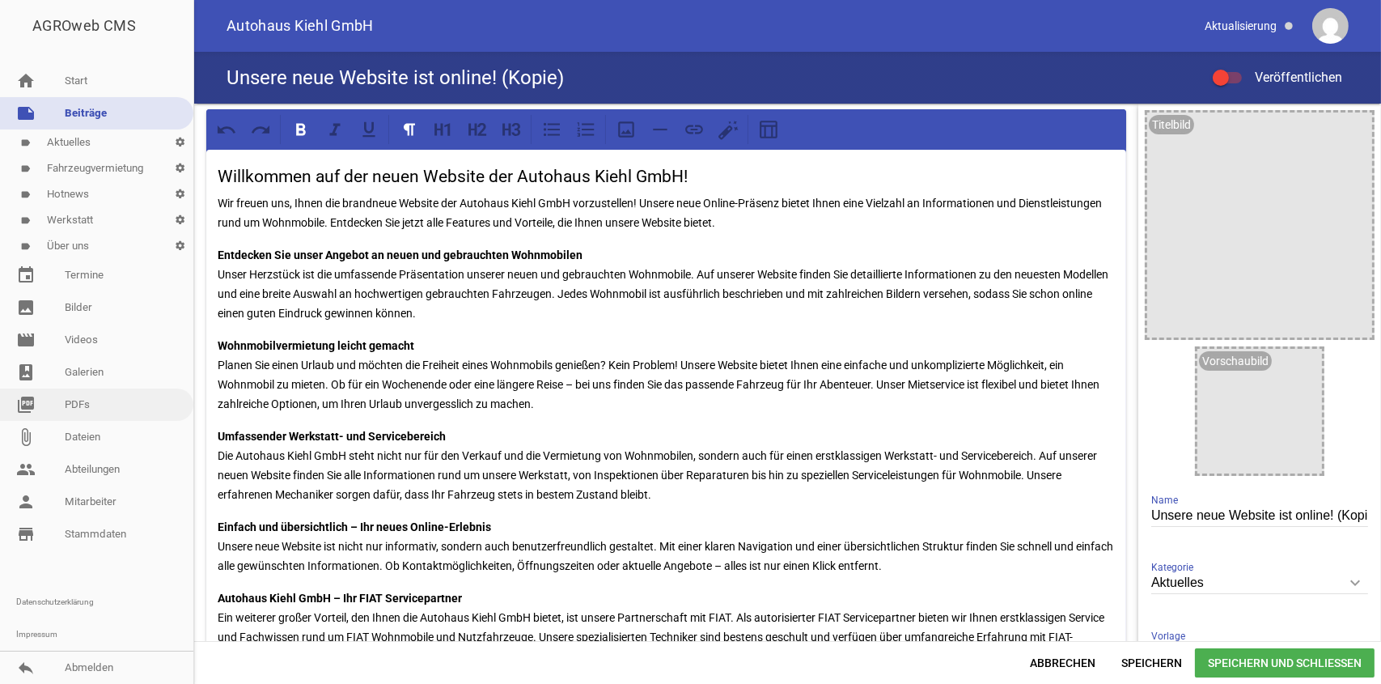
click at [87, 405] on link "picture_as_pdf PDFs" at bounding box center [96, 404] width 193 height 32
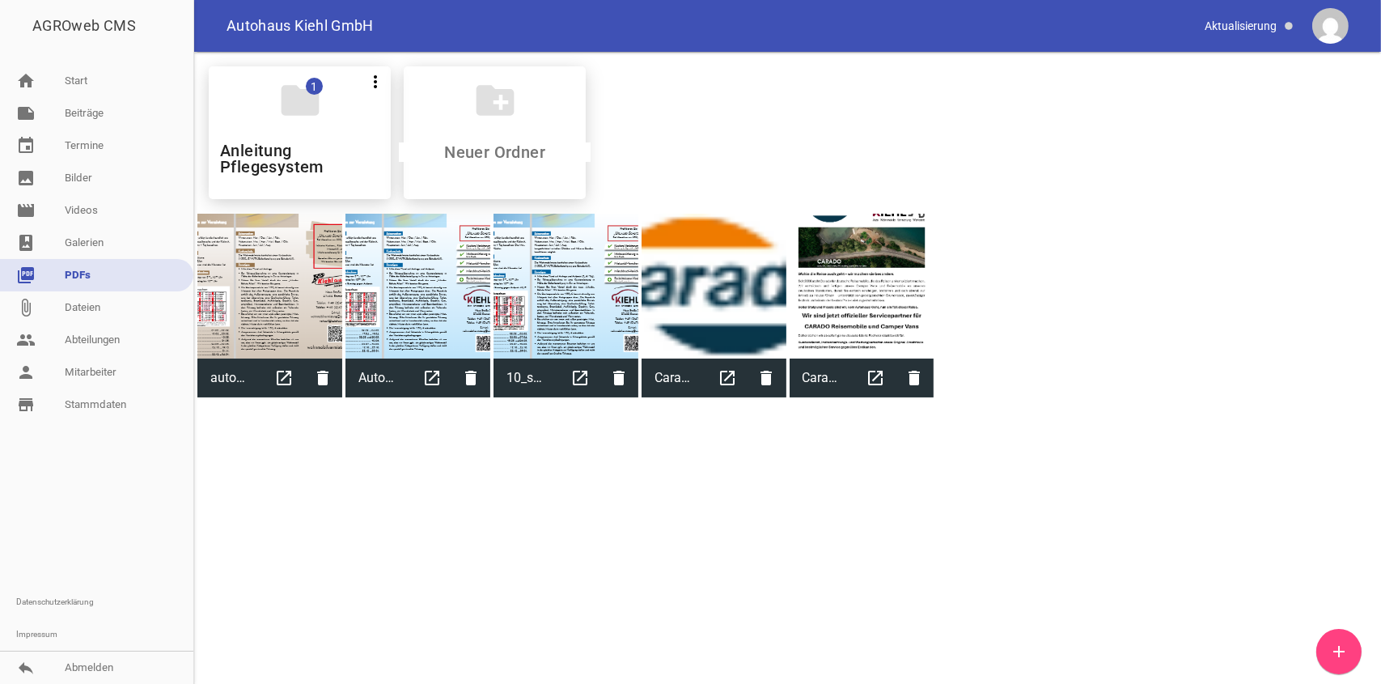
click at [121, 274] on link "picture_as_pdf PDFs" at bounding box center [96, 275] width 193 height 32
click at [102, 107] on link "note Beiträge" at bounding box center [96, 113] width 193 height 32
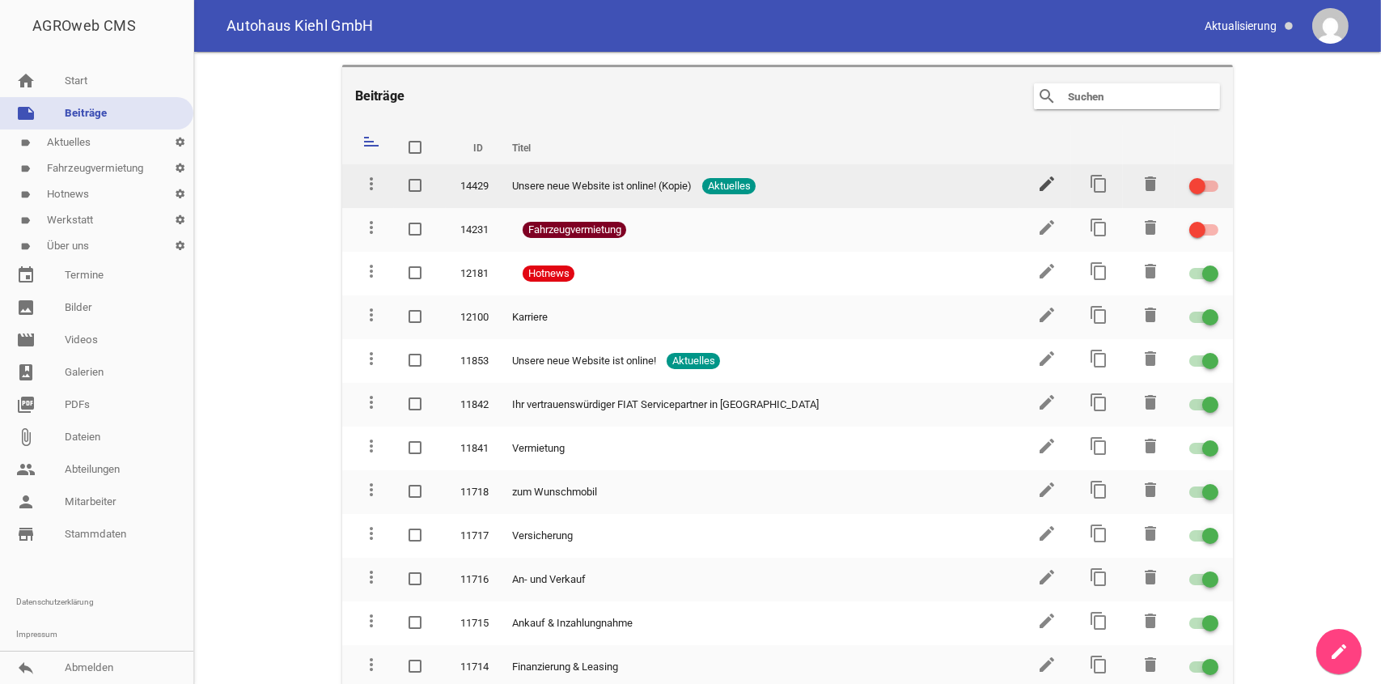
click at [1038, 185] on icon "edit" at bounding box center [1046, 183] width 19 height 19
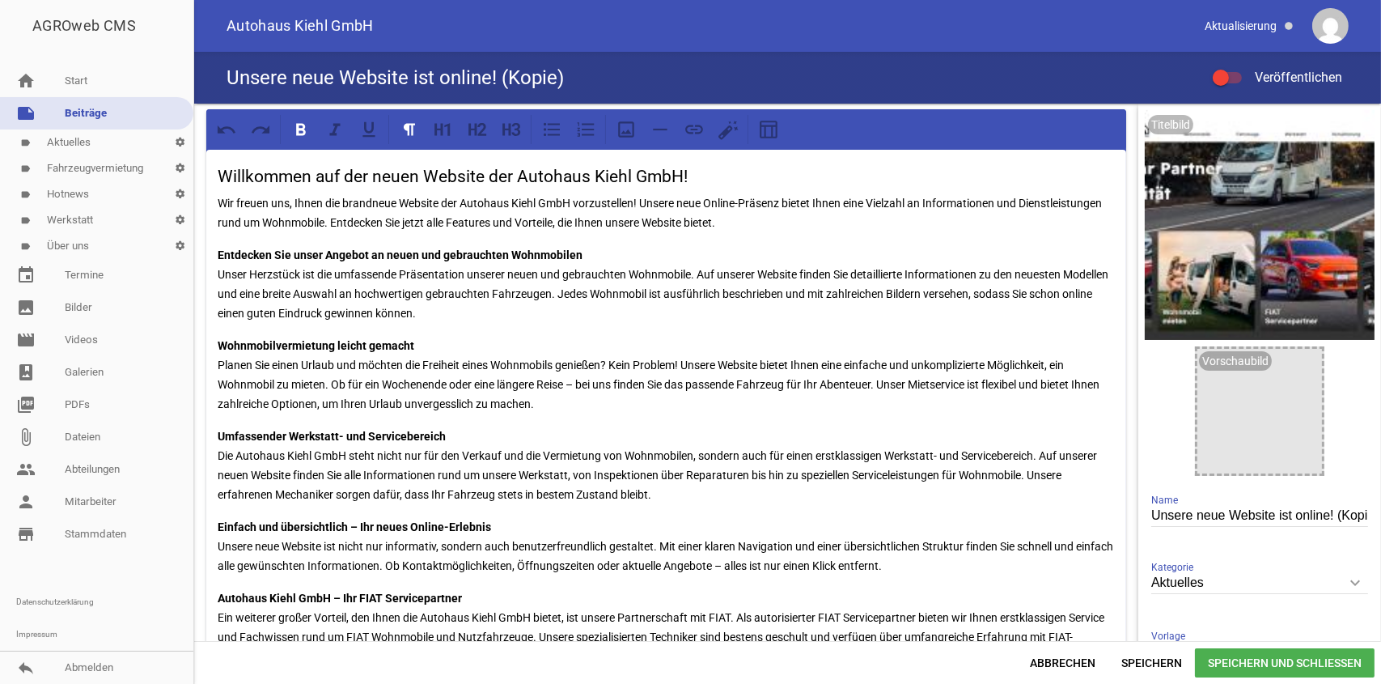
click at [212, 161] on div "Willkommen auf der neuen Website der Autohaus Kiehl GmbH! Wir freuen uns, Ihnen…" at bounding box center [666, 472] width 920 height 644
click at [624, 135] on icon at bounding box center [626, 129] width 21 height 21
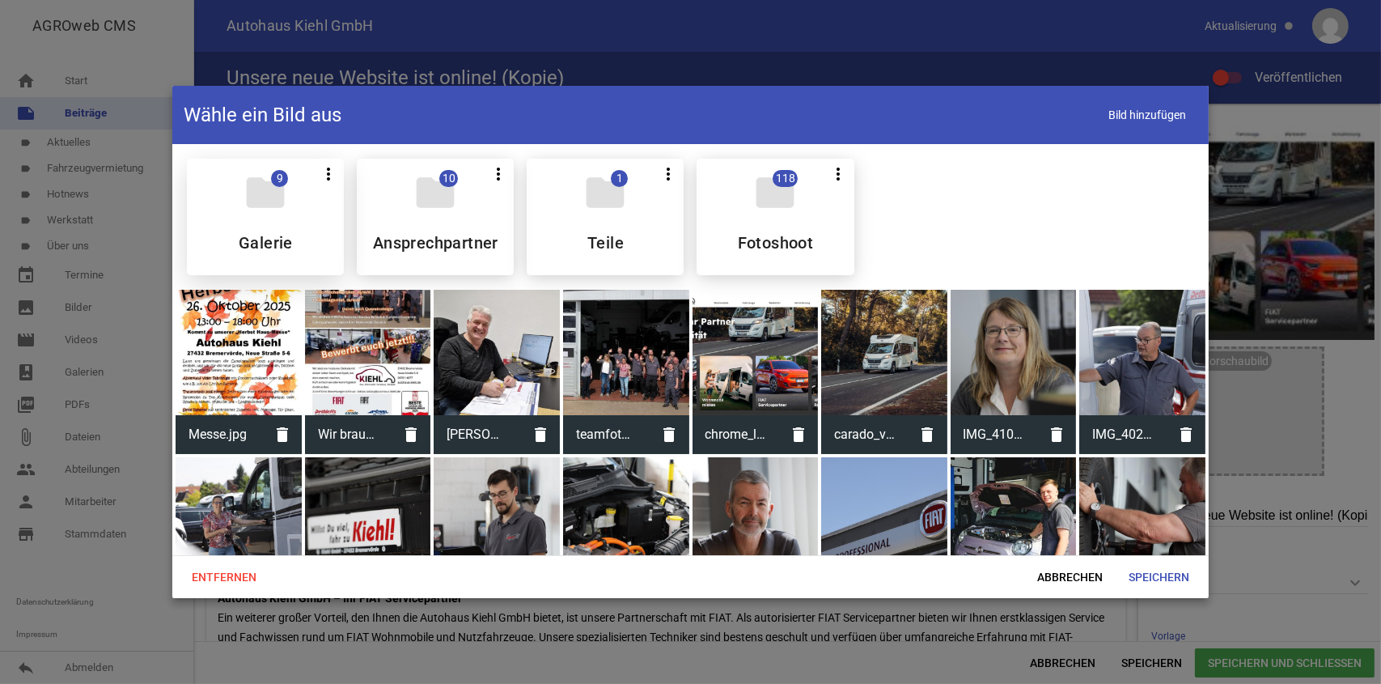
click at [308, 223] on div "folder 9 more_vert Teilen Bearbeiten Löschen Galerie" at bounding box center [265, 217] width 157 height 117
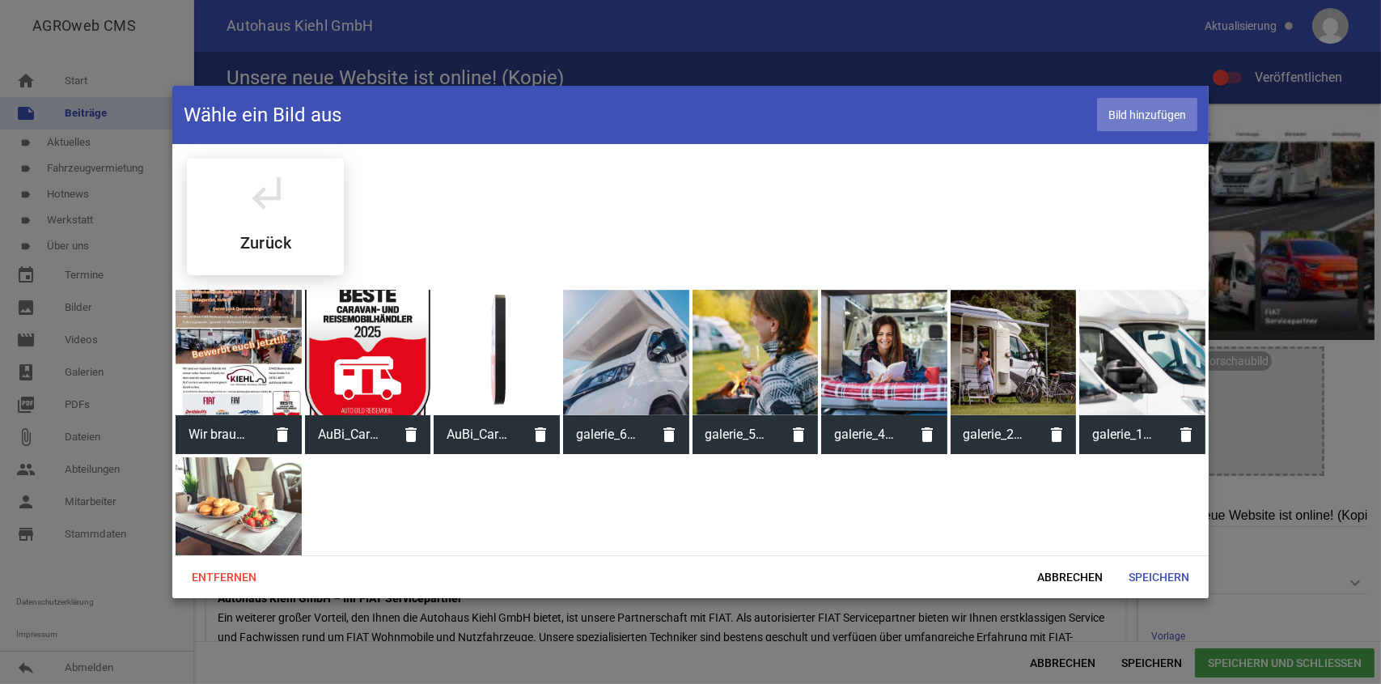
click at [1158, 108] on span "Bild hinzufügen" at bounding box center [1147, 114] width 100 height 33
drag, startPoint x: 1156, startPoint y: 579, endPoint x: 1141, endPoint y: 549, distance: 33.7
click at [1156, 579] on span "Speichern" at bounding box center [1159, 576] width 87 height 29
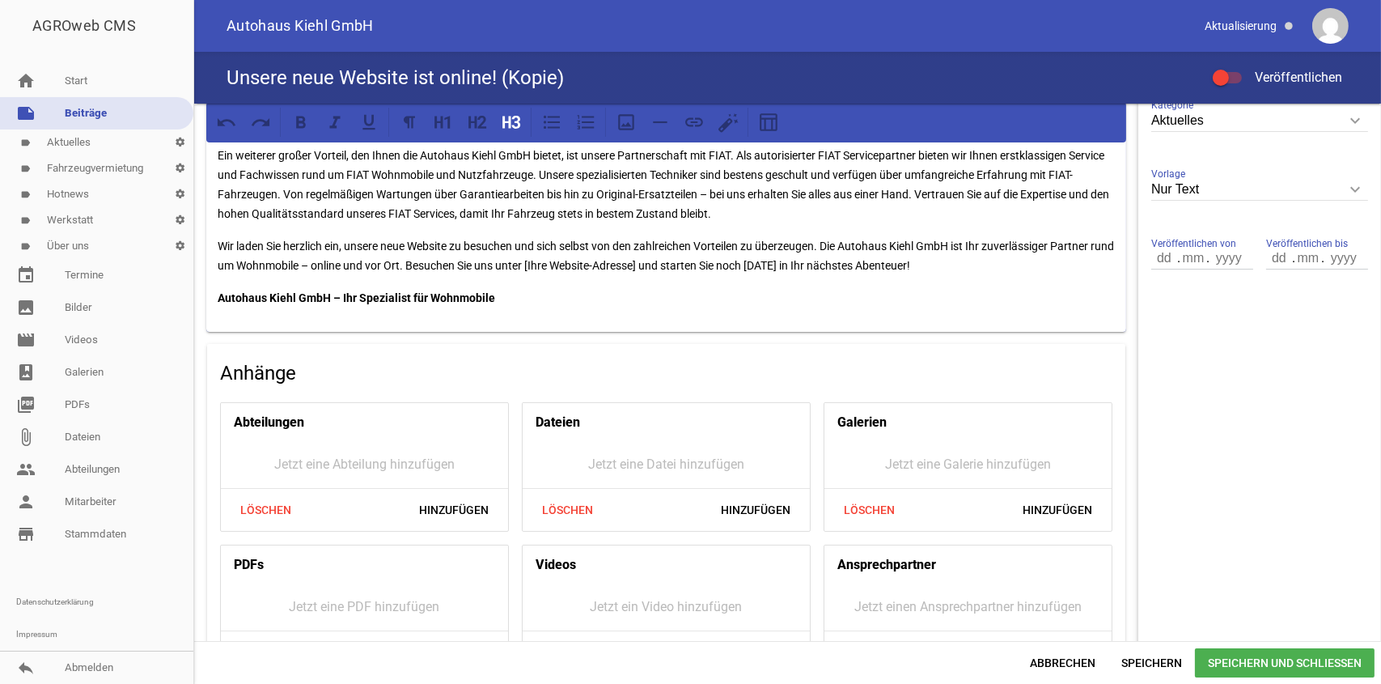
scroll to position [514, 0]
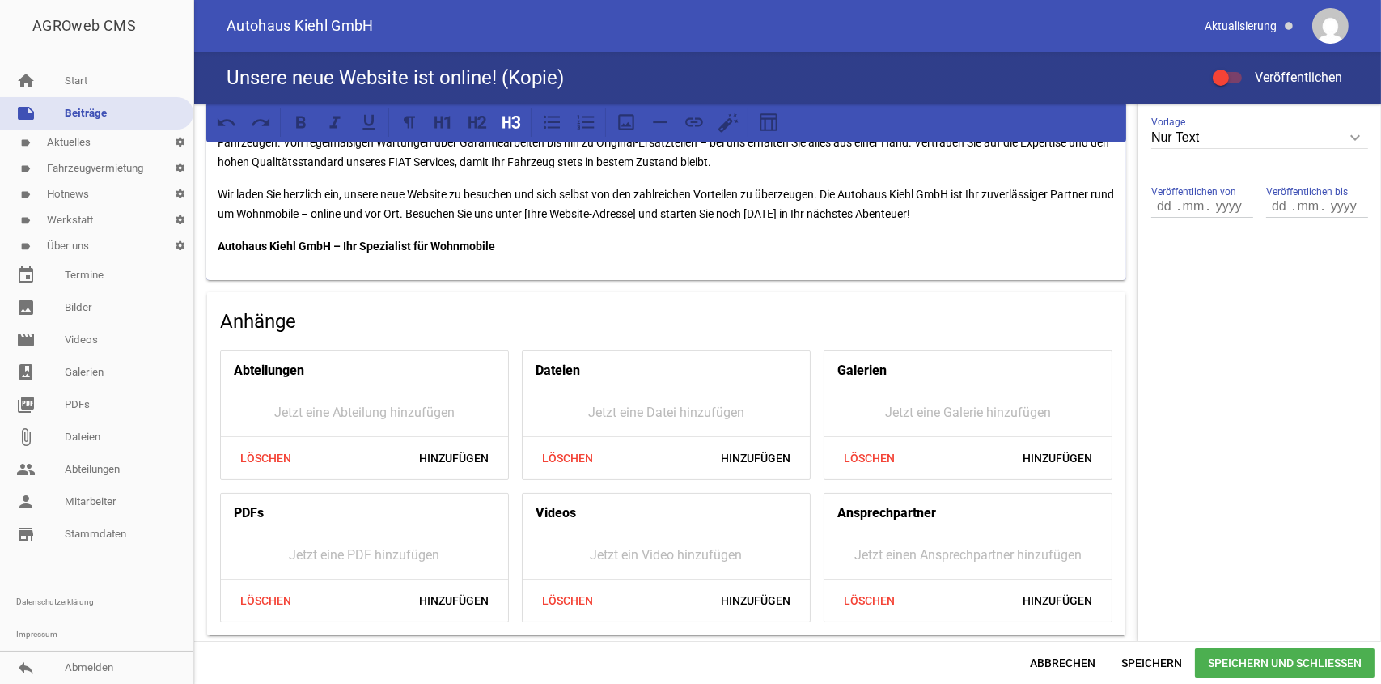
click at [397, 551] on div "Jetzt eine PDF hinzufügen" at bounding box center [364, 555] width 287 height 46
click at [469, 600] on span "Hinzufügen" at bounding box center [453, 600] width 95 height 29
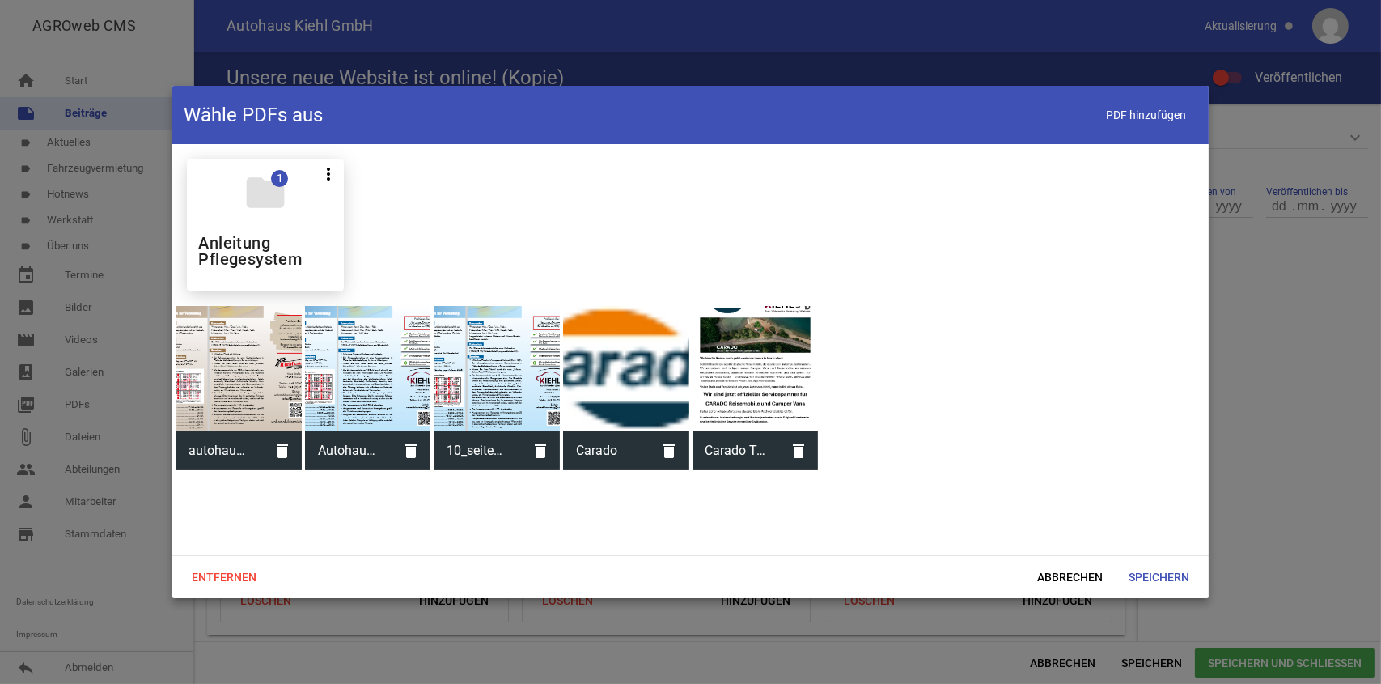
click at [742, 368] on div at bounding box center [756, 369] width 126 height 126
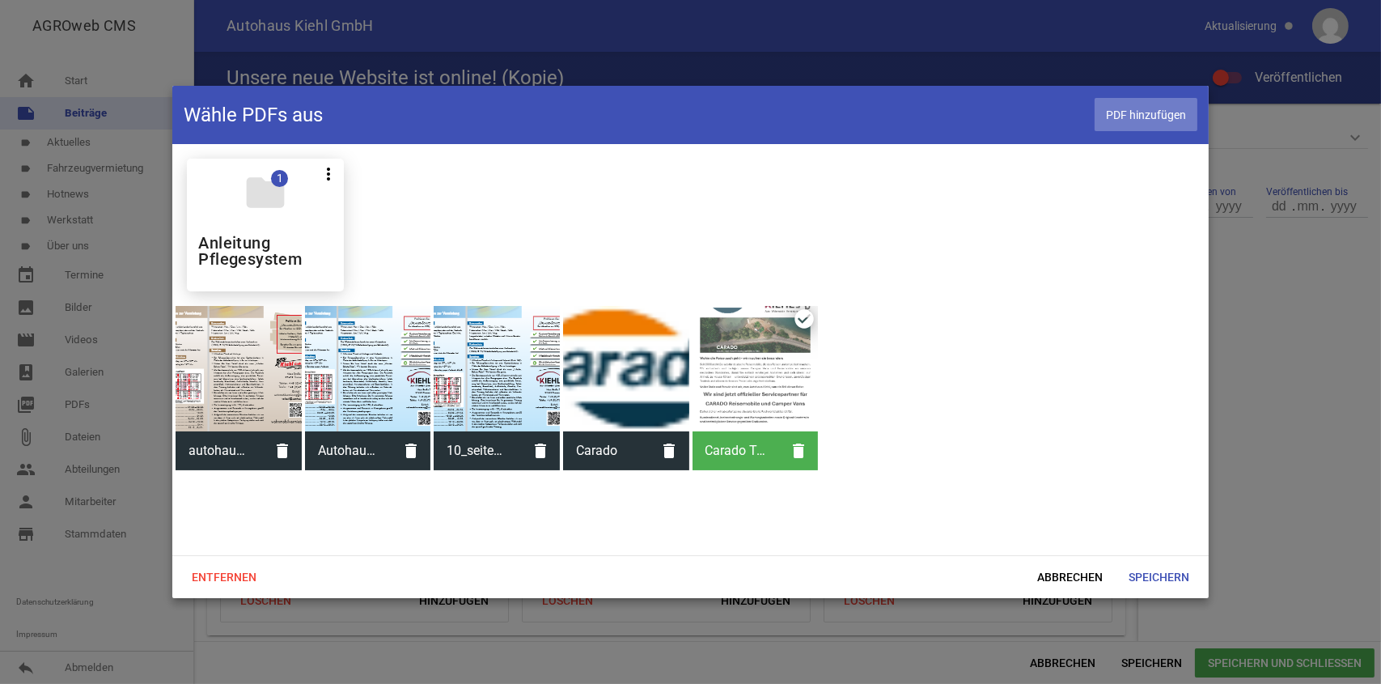
click at [1168, 118] on span "PDF hinzufügen" at bounding box center [1146, 114] width 103 height 33
click at [1132, 582] on span "Speichern" at bounding box center [1159, 576] width 87 height 29
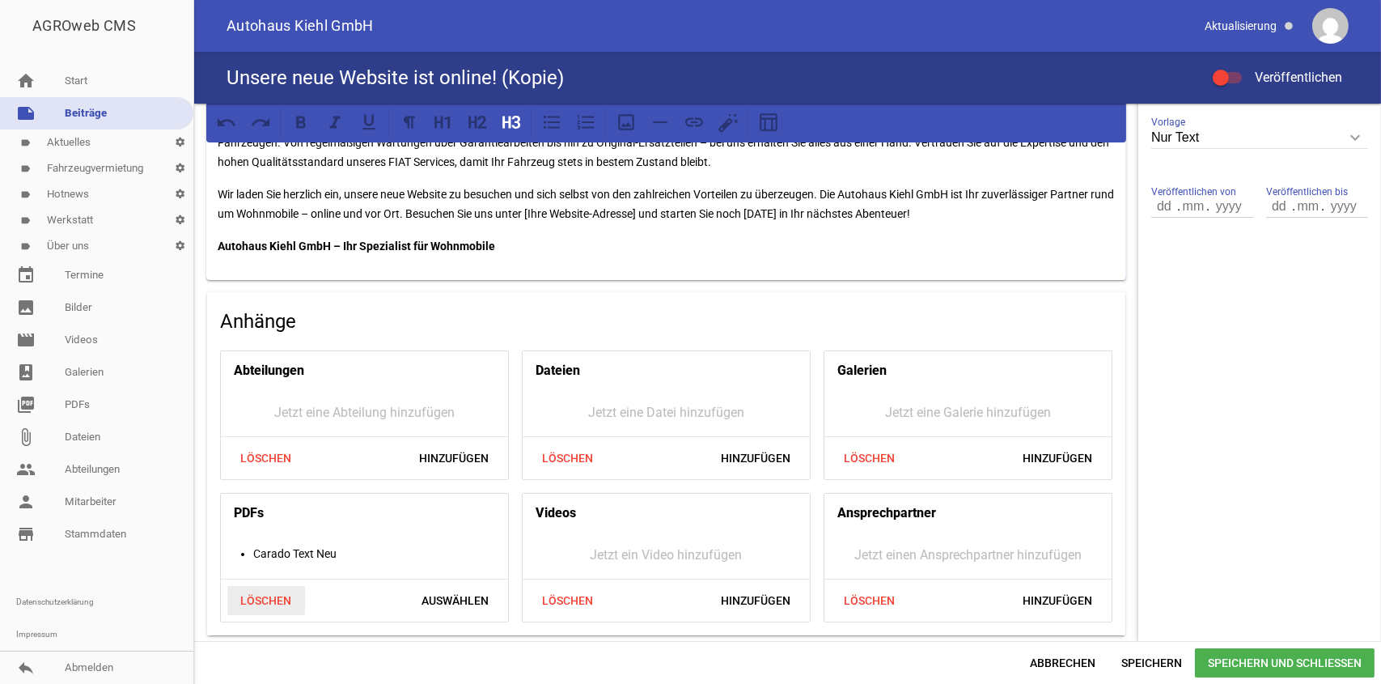
click at [269, 604] on span "Löschen" at bounding box center [266, 600] width 78 height 29
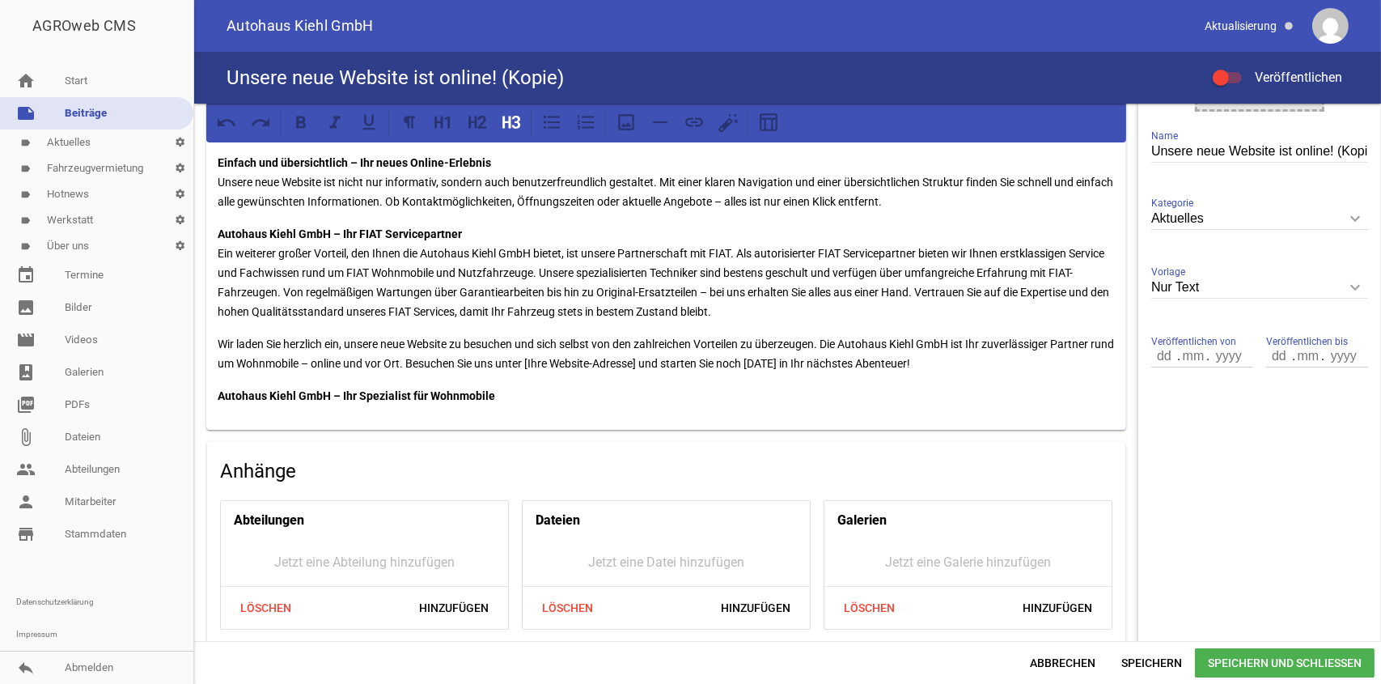
scroll to position [352, 0]
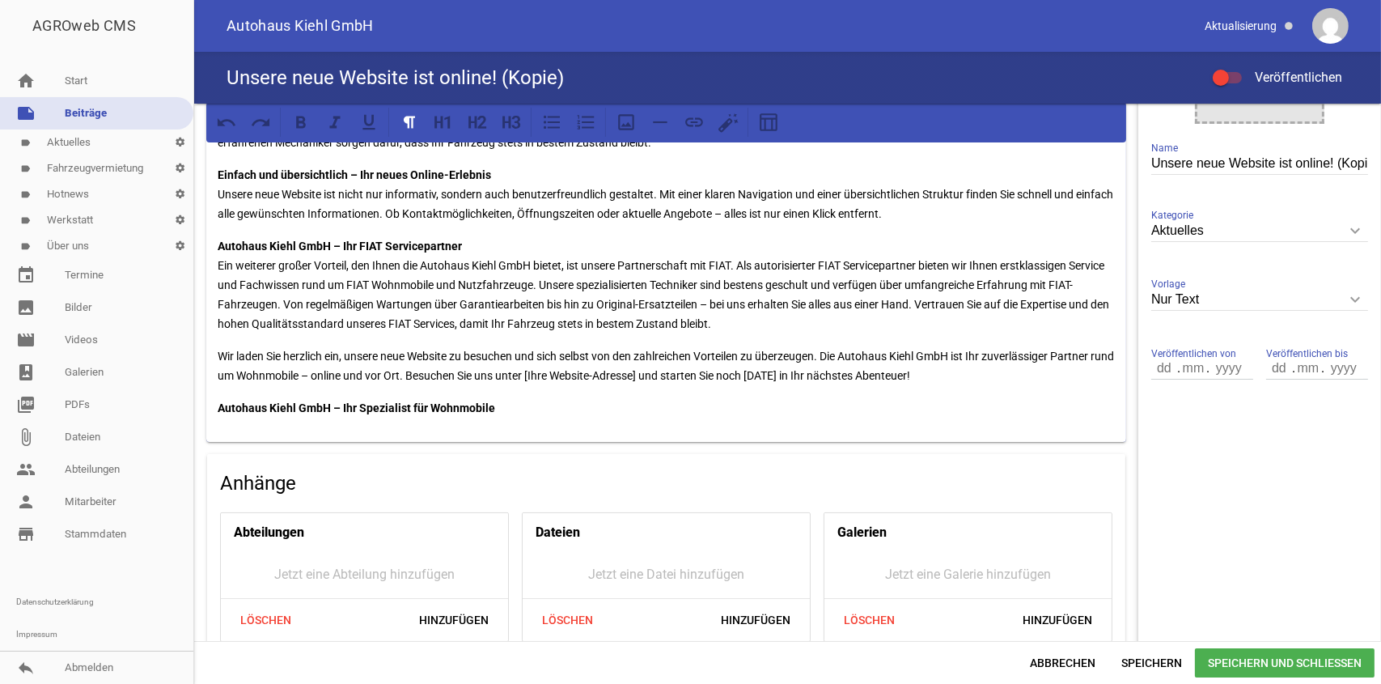
drag, startPoint x: 549, startPoint y: 303, endPoint x: 532, endPoint y: 329, distance: 32.1
click at [532, 329] on p "Autohaus Kiehl GmbH – Ihr FIAT Servicepartner Ein weiterer großer Vorteil, den …" at bounding box center [666, 284] width 897 height 97
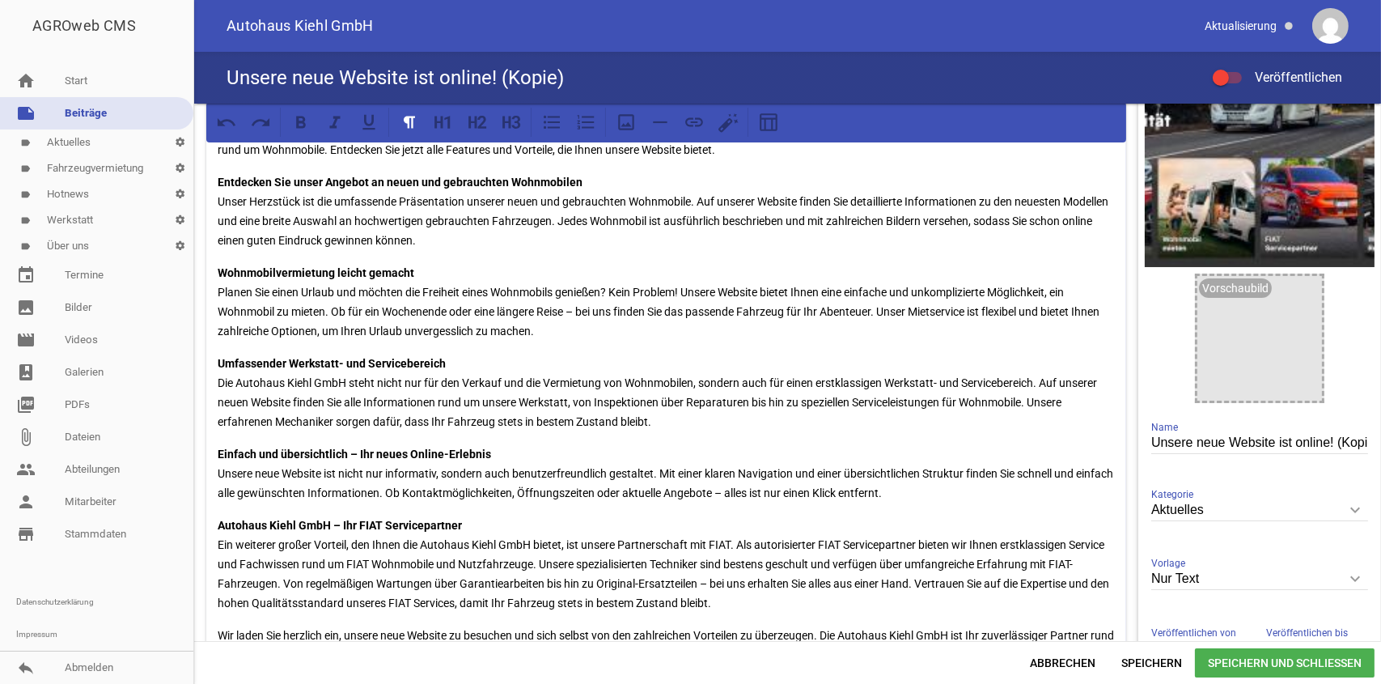
scroll to position [162, 0]
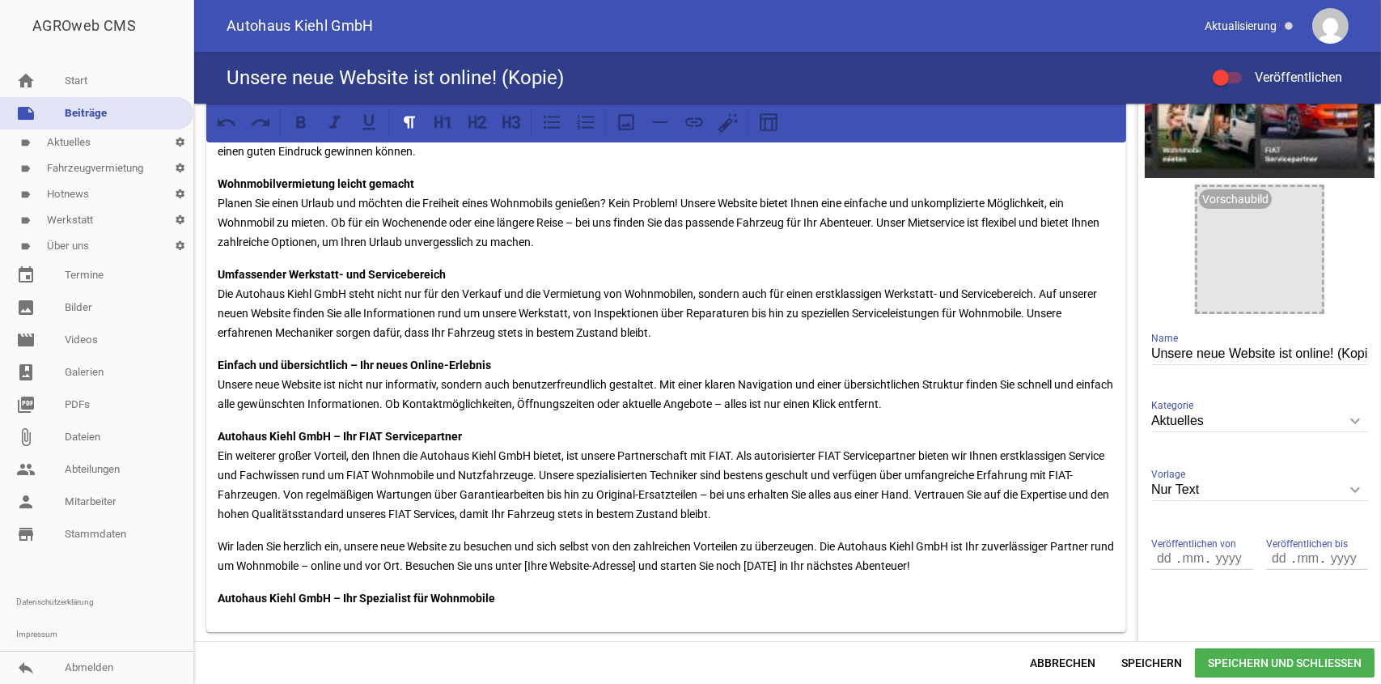
click at [1342, 418] on icon "keyboard_arrow_down" at bounding box center [1355, 421] width 26 height 26
click at [1342, 418] on input "Aktuelles" at bounding box center [1259, 421] width 217 height 22
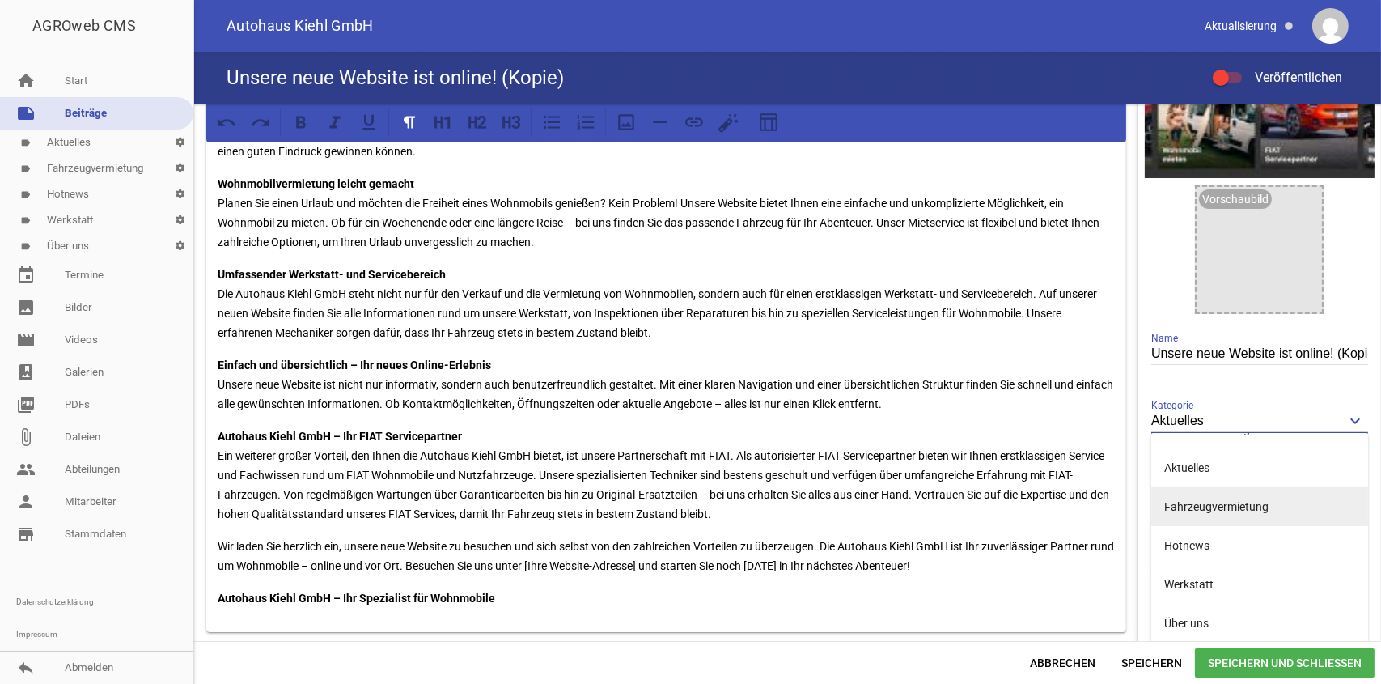
scroll to position [0, 0]
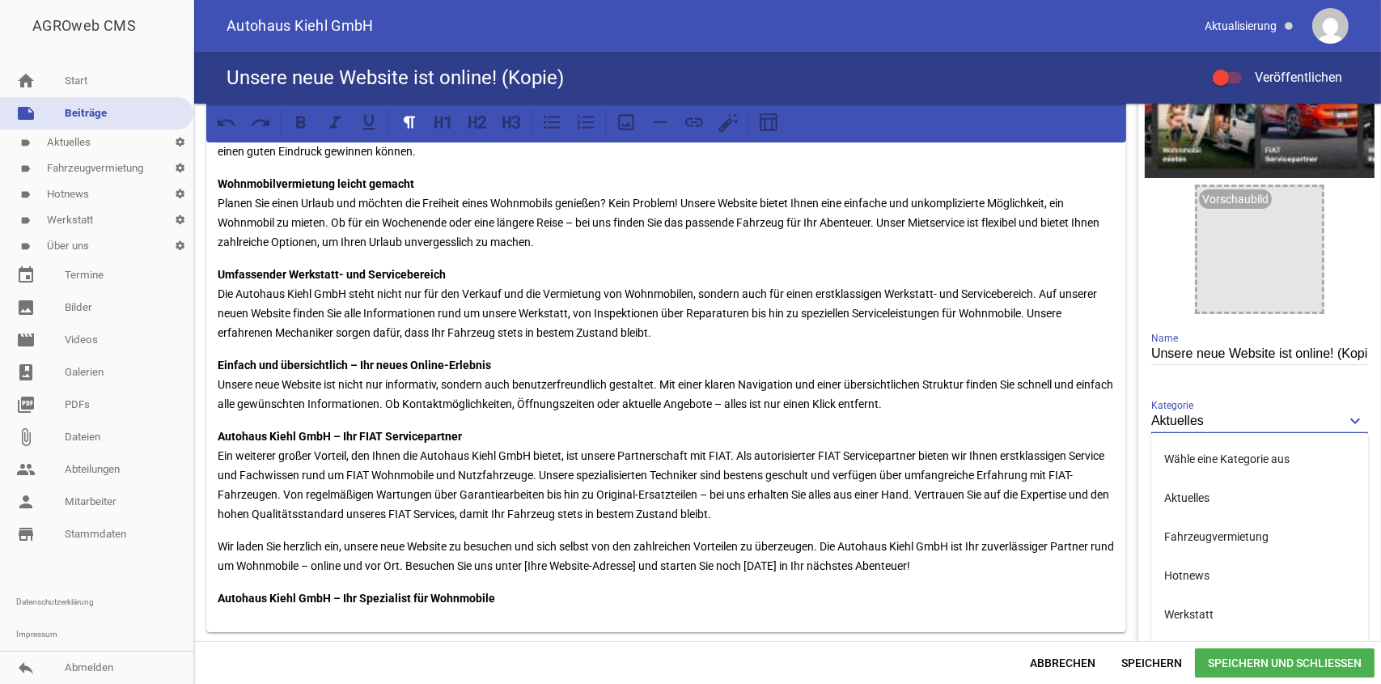
click at [570, 154] on p "Entdecken Sie unser Angebot an neuen und gebrauchten Wohnmobilen Unser Herzstüc…" at bounding box center [666, 122] width 897 height 78
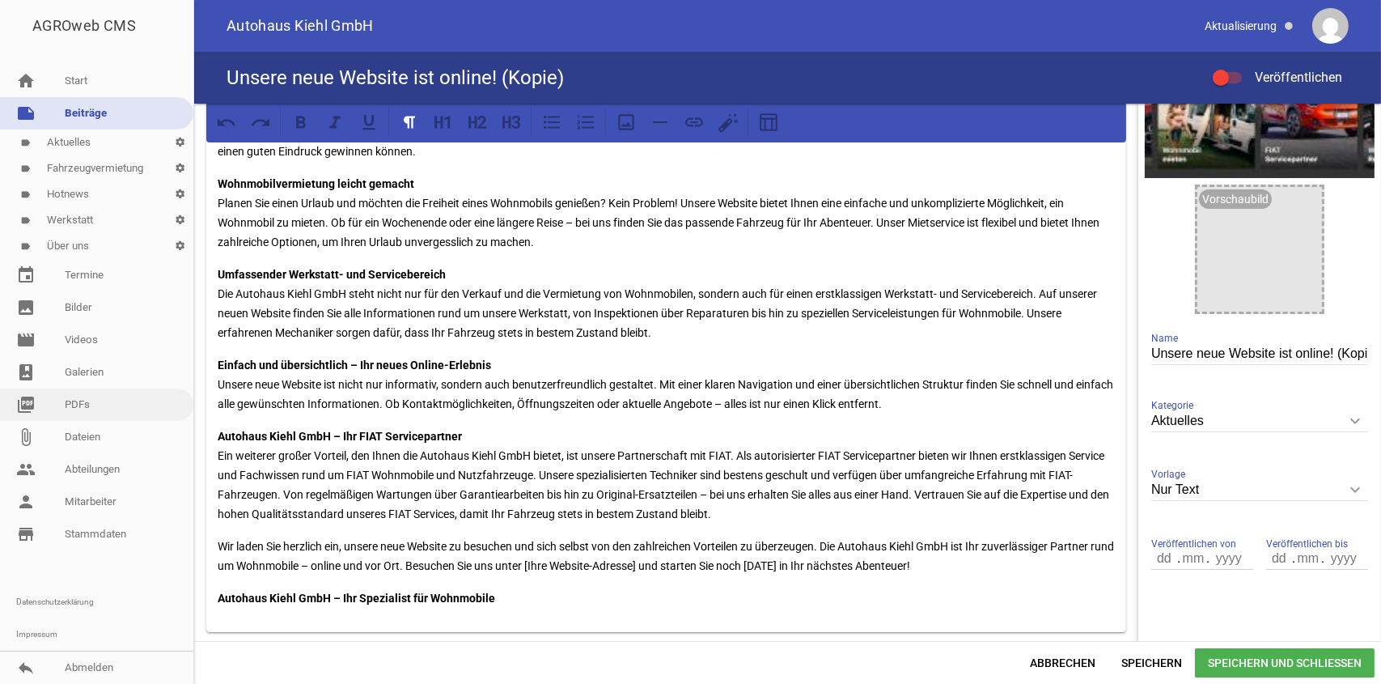
click at [78, 404] on link "picture_as_pdf PDFs" at bounding box center [96, 404] width 193 height 32
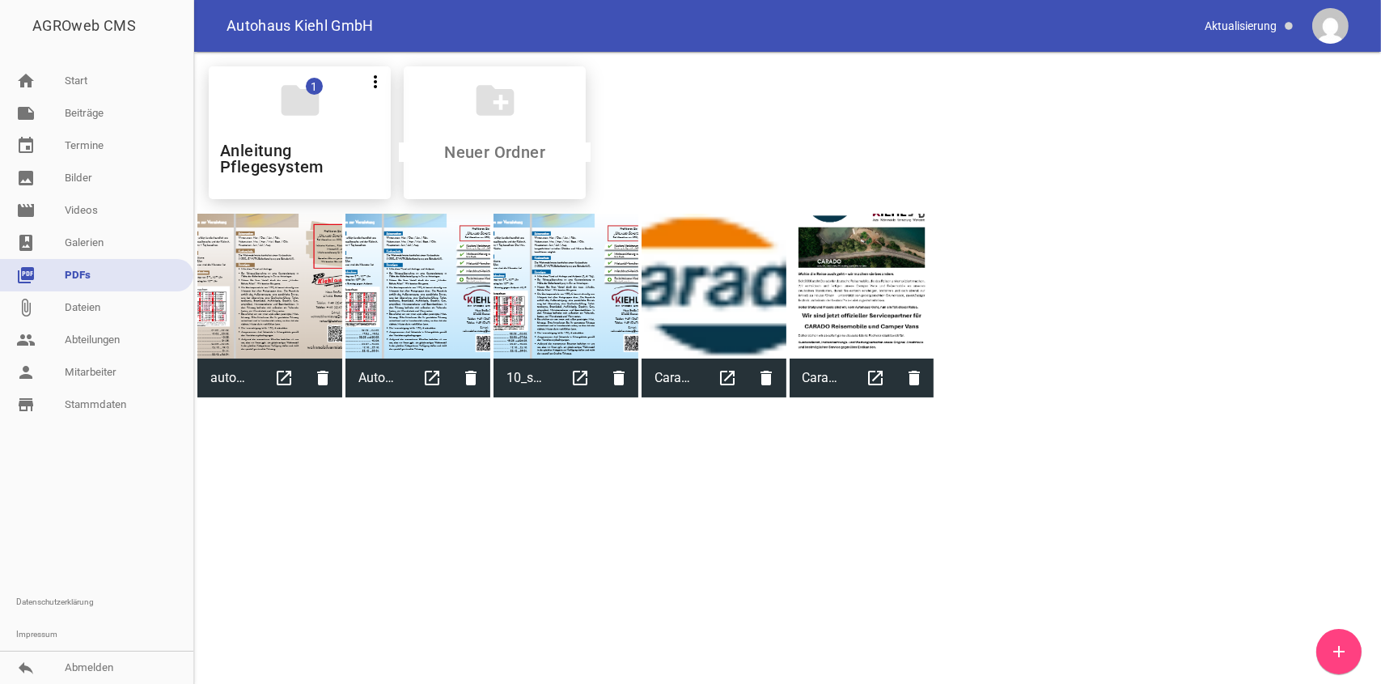
click at [707, 285] on div at bounding box center [714, 286] width 145 height 145
type input "Carado"
